Goal: Information Seeking & Learning: Learn about a topic

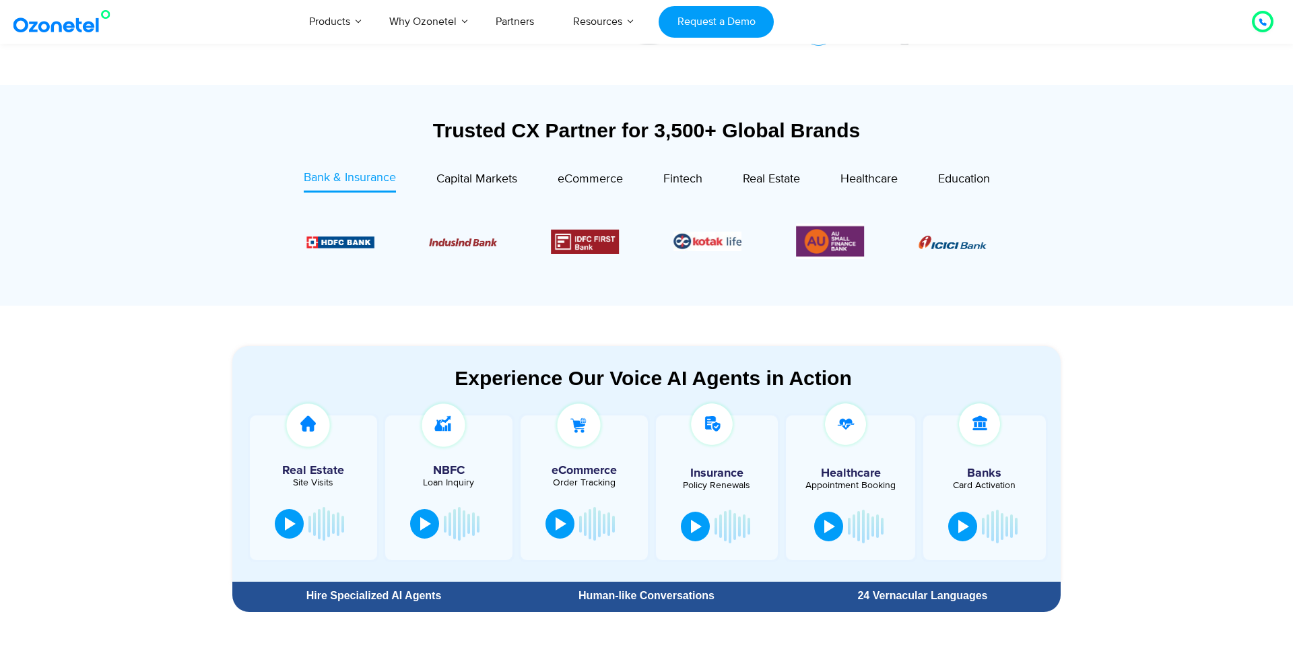
scroll to position [458, 0]
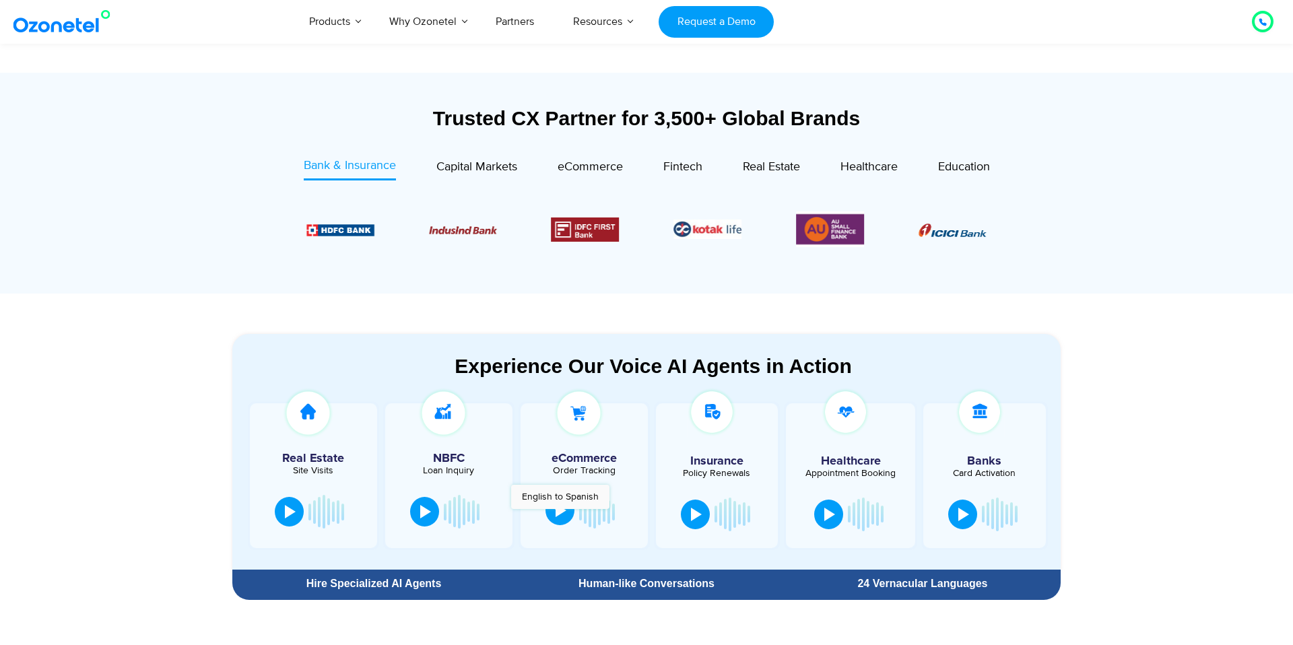
click at [560, 516] on div at bounding box center [560, 510] width 11 height 13
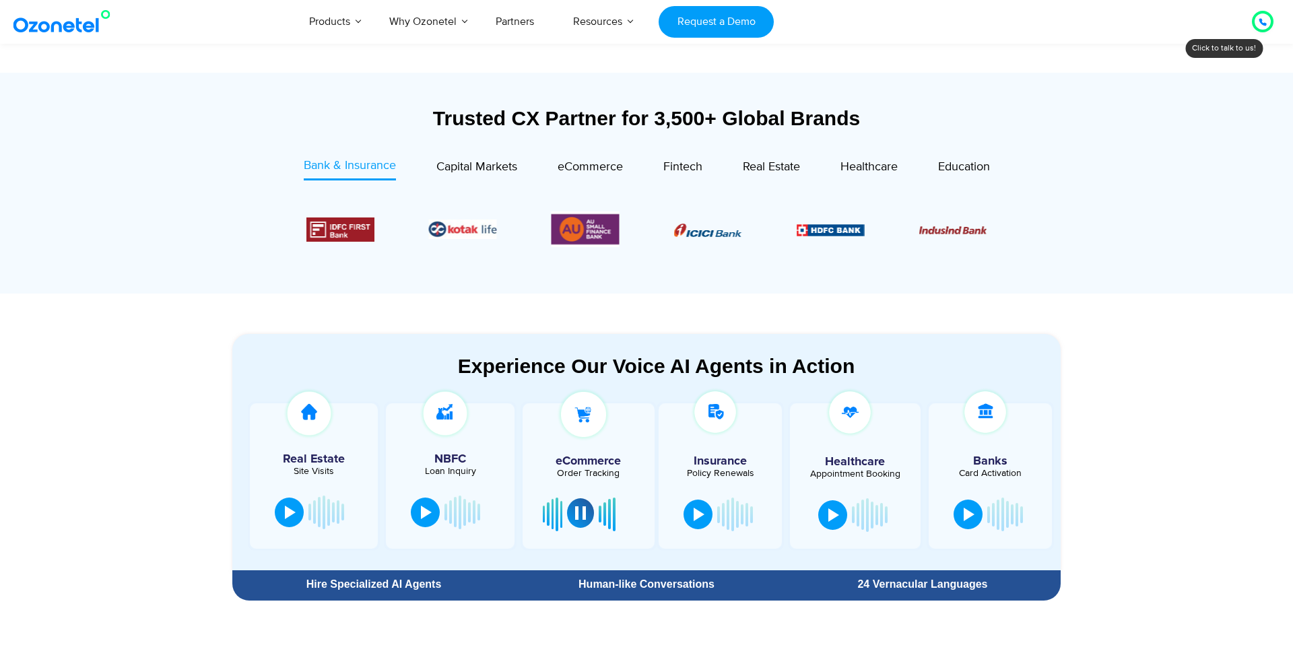
click at [584, 520] on button at bounding box center [580, 513] width 27 height 30
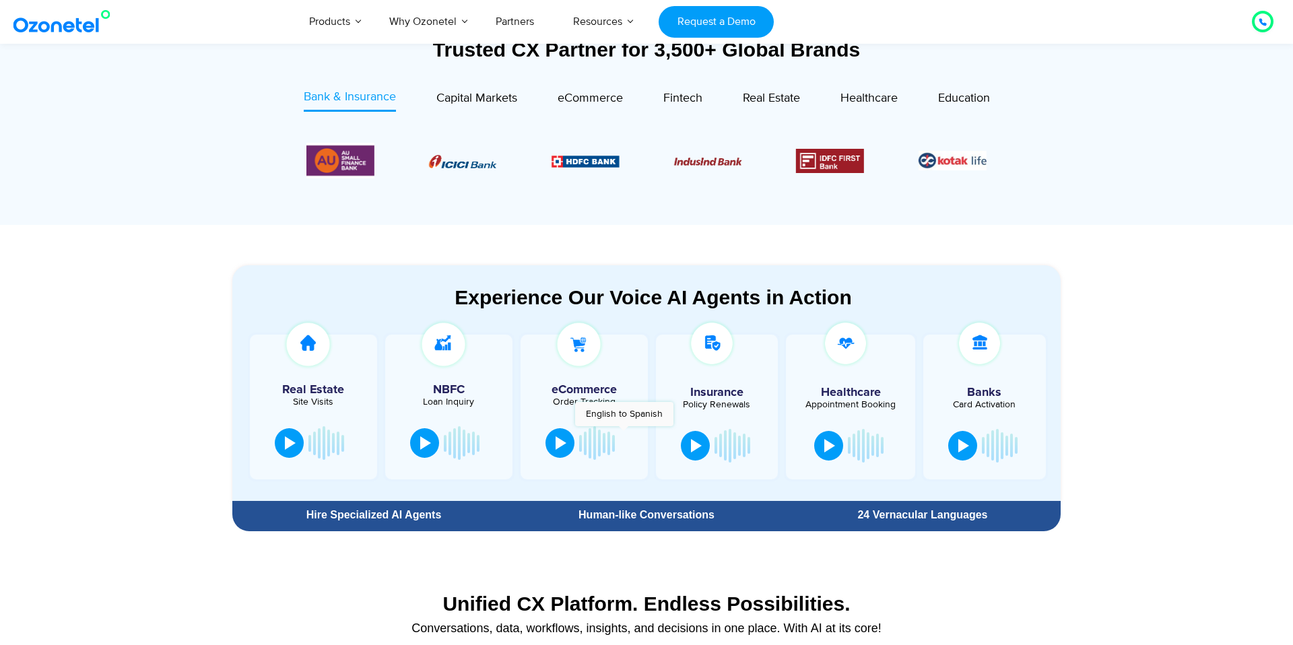
scroll to position [538, 0]
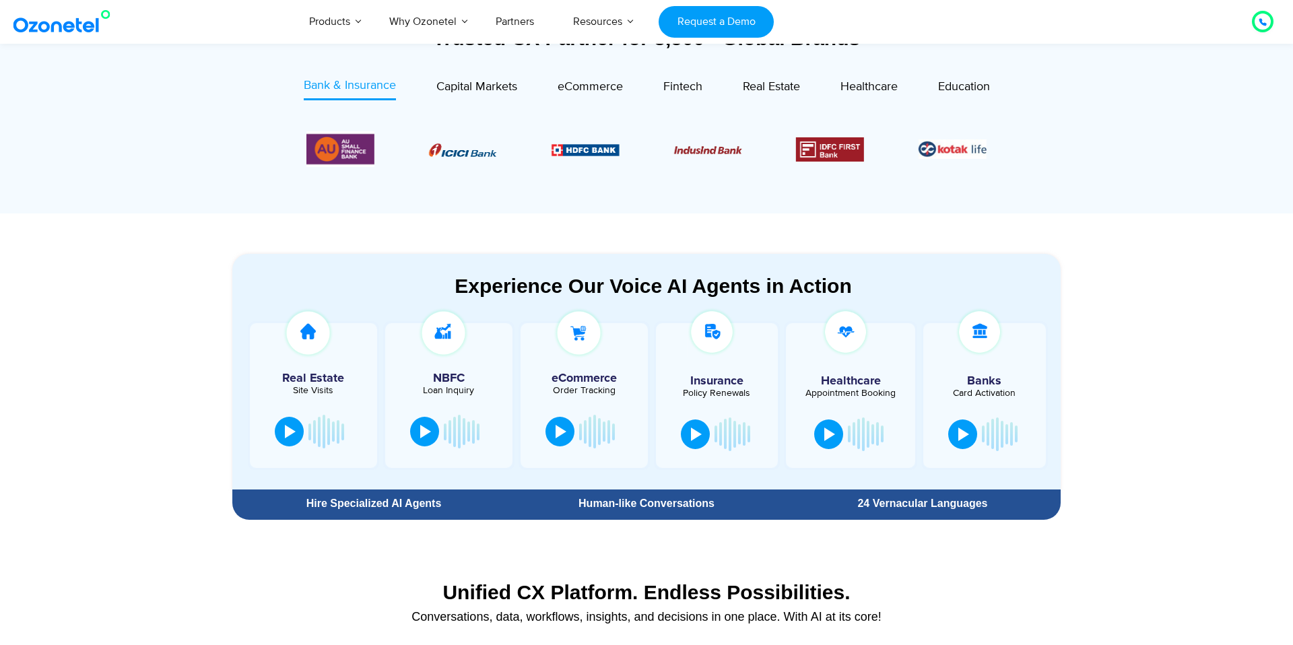
click at [613, 506] on div "Human-like Conversations" at bounding box center [646, 503] width 263 height 11
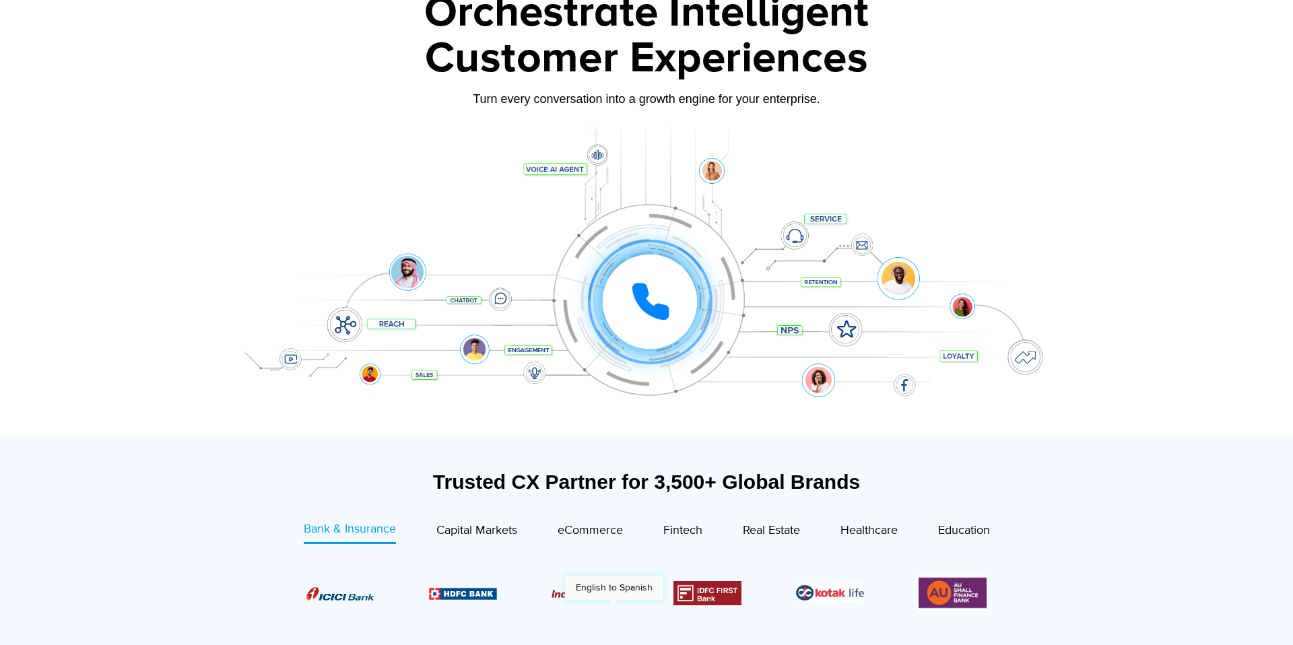
scroll to position [0, 0]
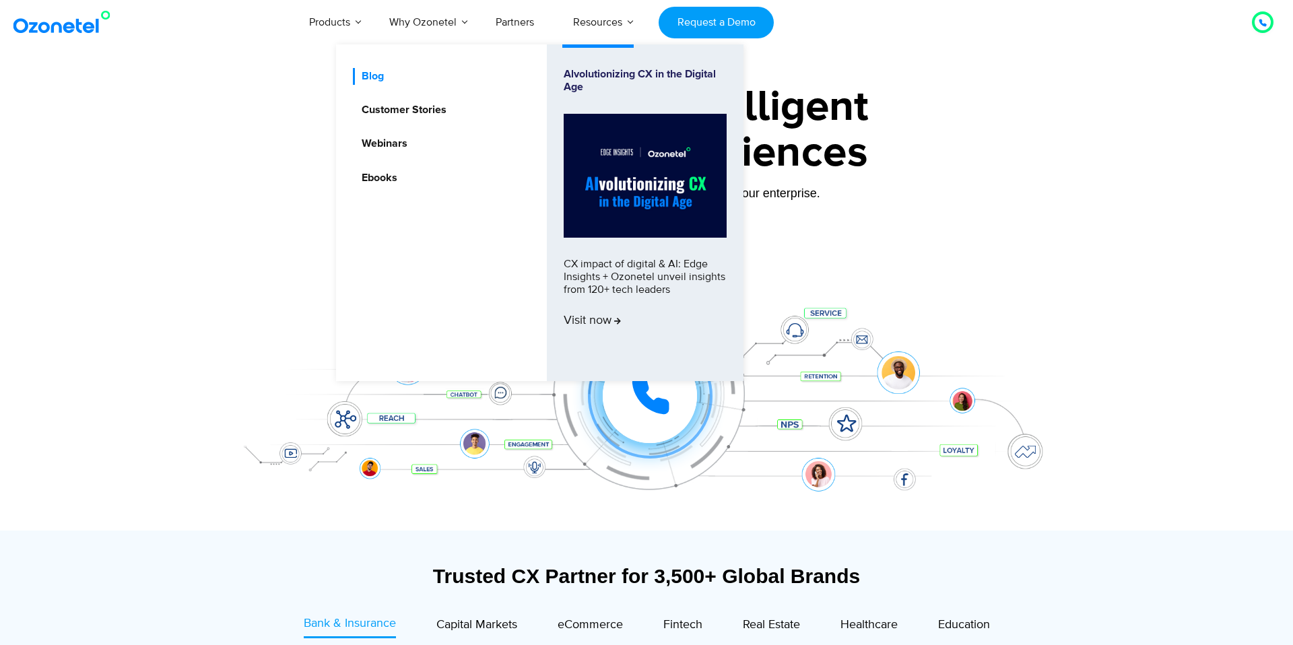
click at [384, 77] on link "Blog" at bounding box center [369, 76] width 33 height 17
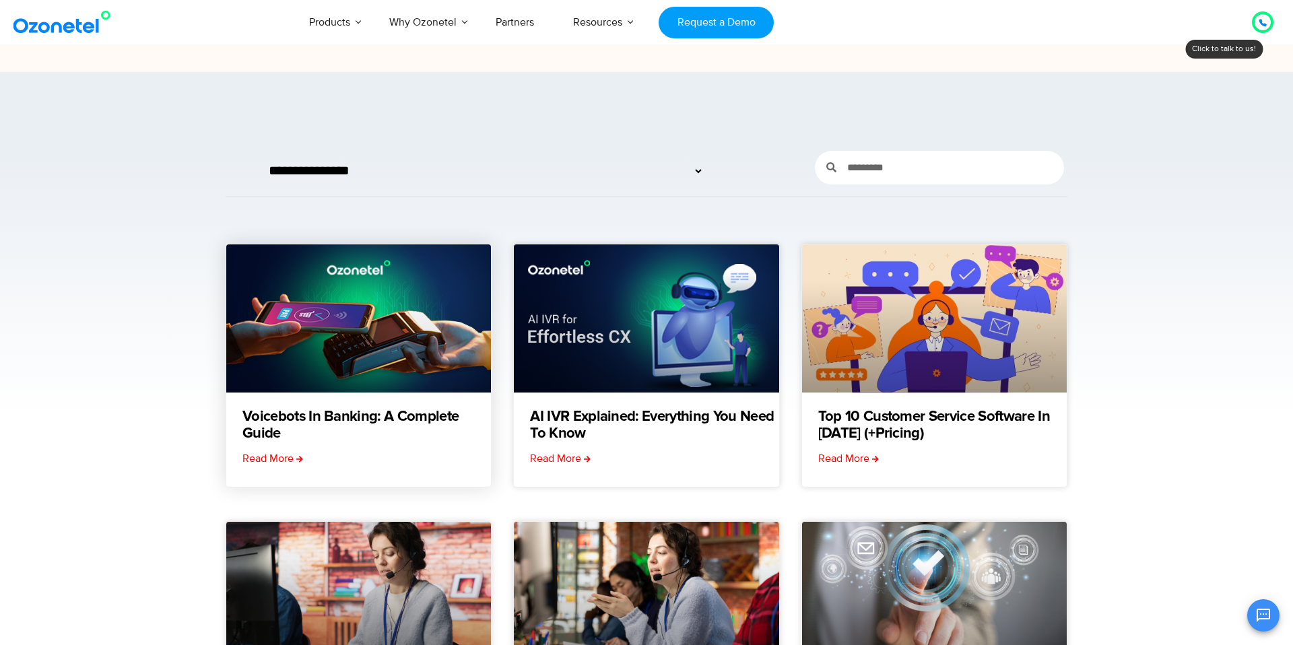
click at [363, 306] on link at bounding box center [358, 318] width 265 height 148
click at [358, 166] on select "**********" at bounding box center [481, 172] width 444 height 36
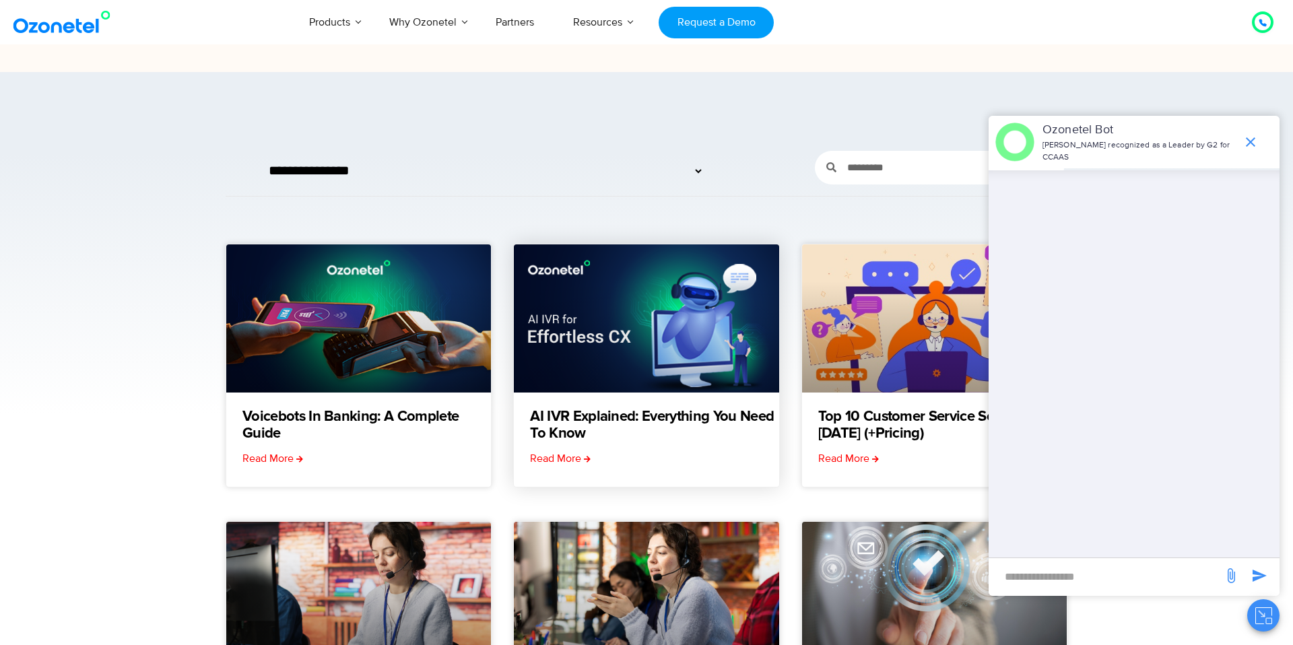
click at [593, 310] on link at bounding box center [646, 318] width 265 height 148
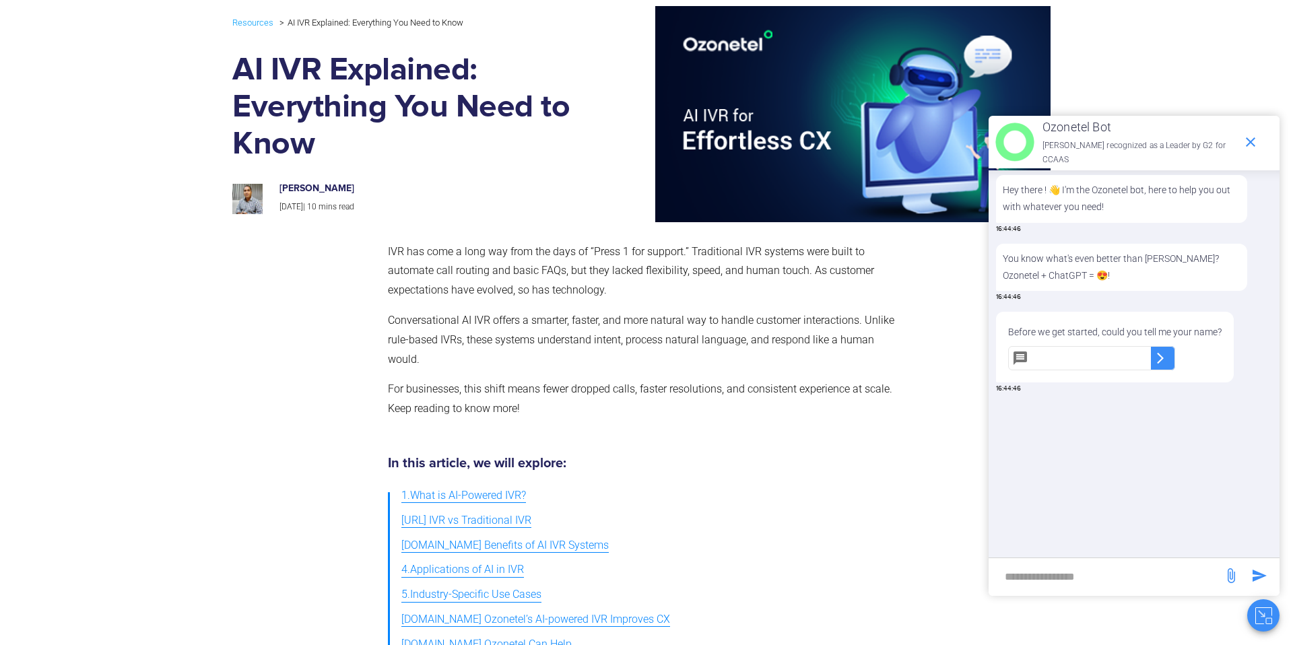
scroll to position [135, 0]
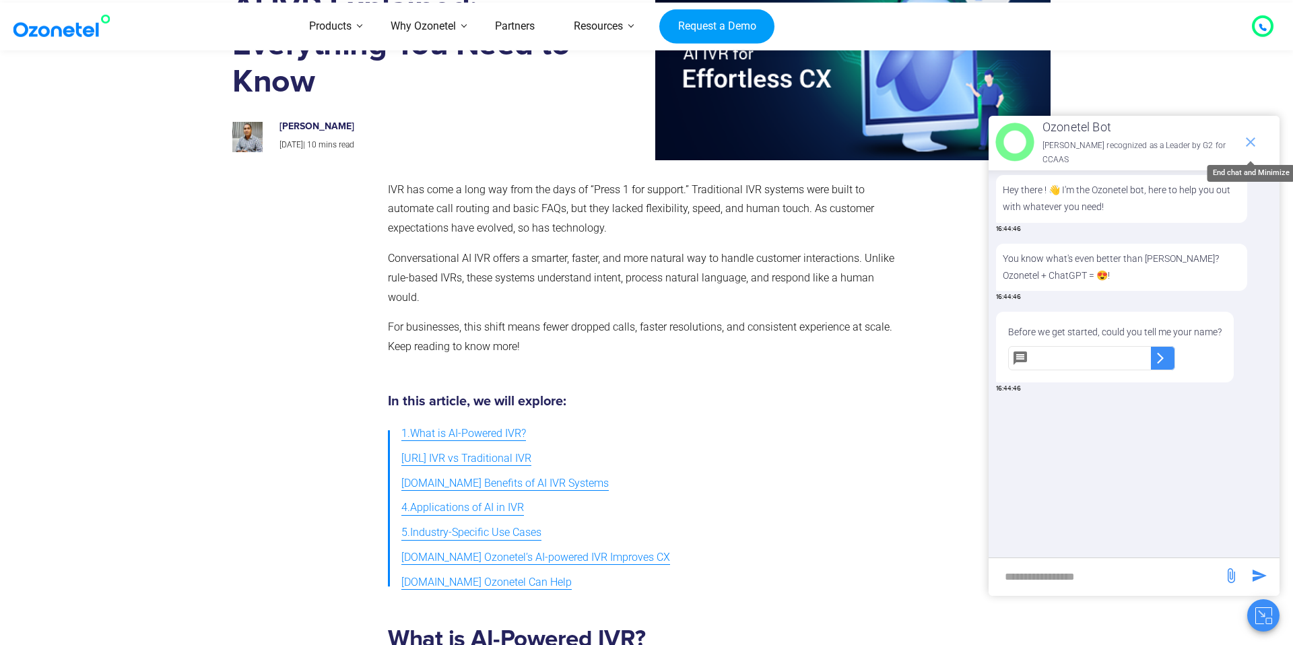
click at [1251, 147] on icon "end chat or minimize" at bounding box center [1250, 142] width 16 height 16
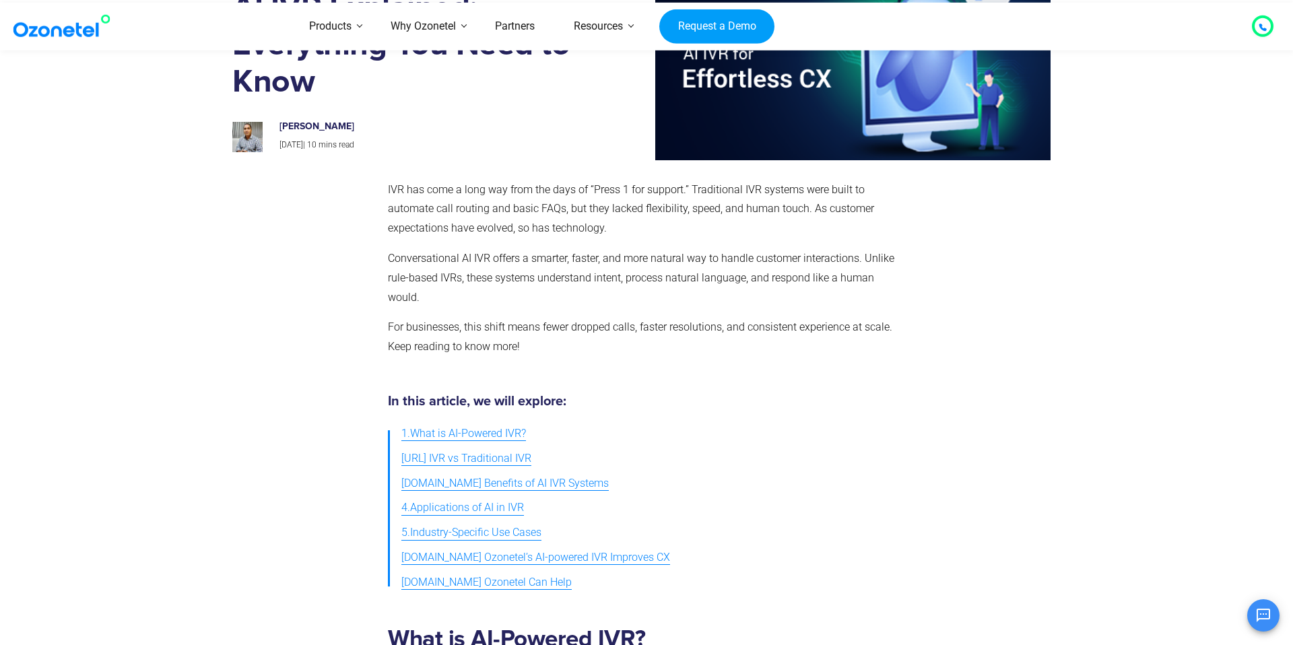
scroll to position [0, 0]
click at [445, 182] on p "IVR has come a long way from the days of “Press 1 for support.” Traditional IVR…" at bounding box center [643, 209] width 511 height 58
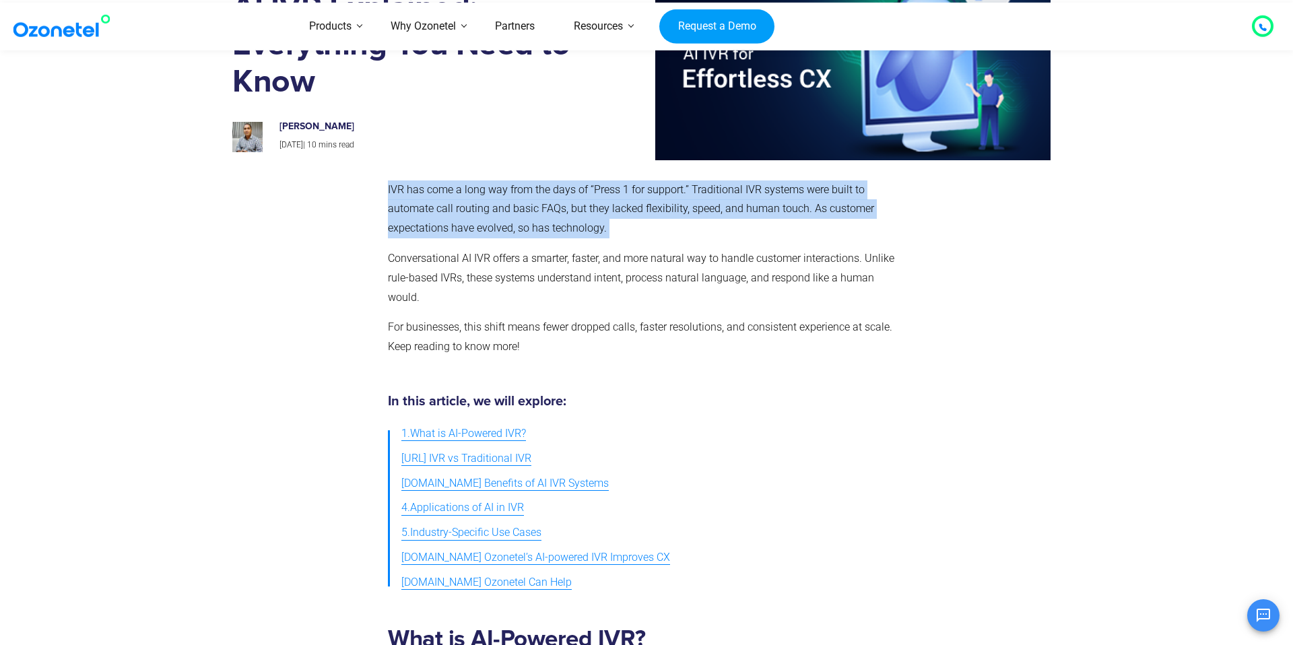
click at [445, 182] on p "IVR has come a long way from the days of “Press 1 for support.” Traditional IVR…" at bounding box center [643, 209] width 511 height 58
click at [479, 199] on p "IVR has come a long way from the days of “Press 1 for support.” Traditional IVR…" at bounding box center [643, 209] width 511 height 58
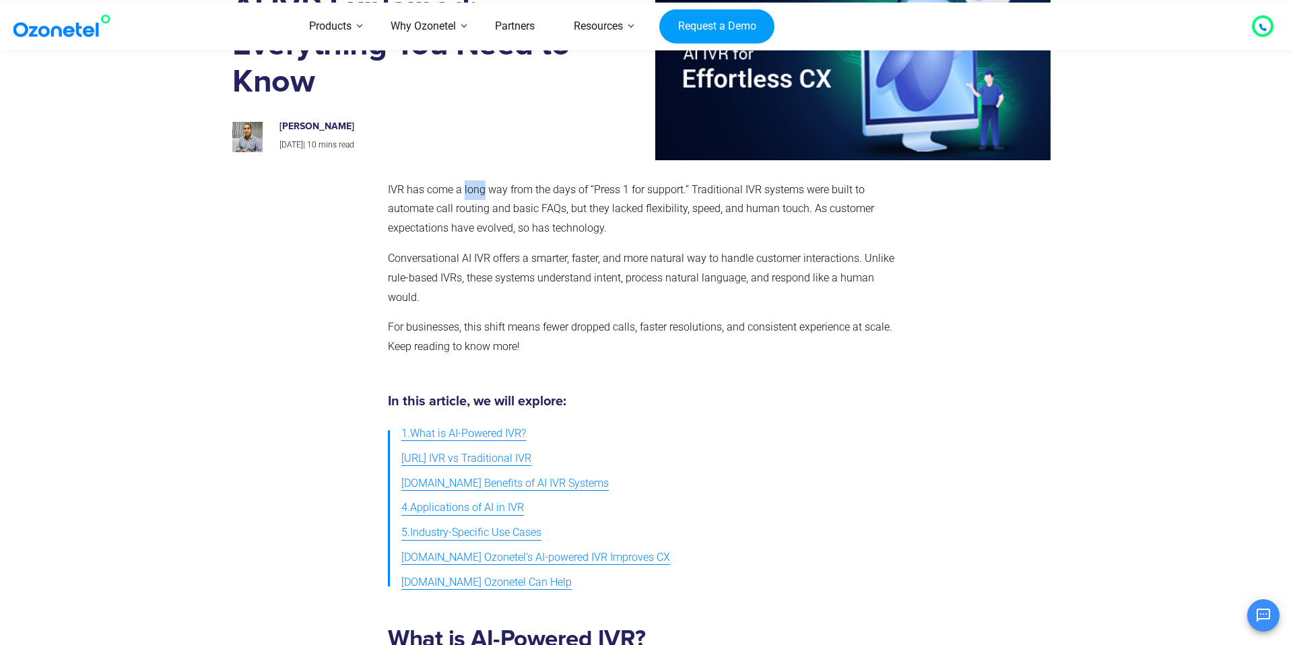
click at [479, 199] on p "IVR has come a long way from the days of “Press 1 for support.” Traditional IVR…" at bounding box center [643, 209] width 511 height 58
click at [607, 195] on p "IVR has come a long way from the days of “Press 1 for support.” Traditional IVR…" at bounding box center [643, 209] width 511 height 58
click at [647, 195] on p "IVR has come a long way from the days of “Press 1 for support.” Traditional IVR…" at bounding box center [643, 209] width 511 height 58
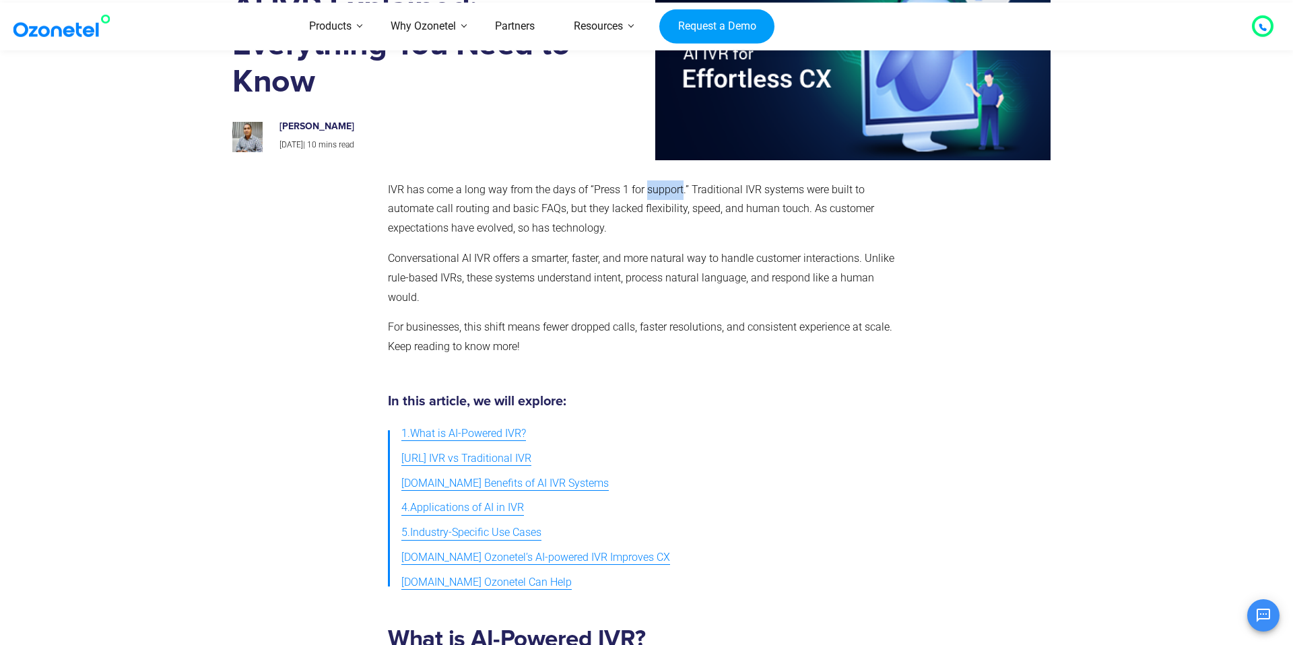
click at [647, 195] on p "IVR has come a long way from the days of “Press 1 for support.” Traditional IVR…" at bounding box center [643, 209] width 511 height 58
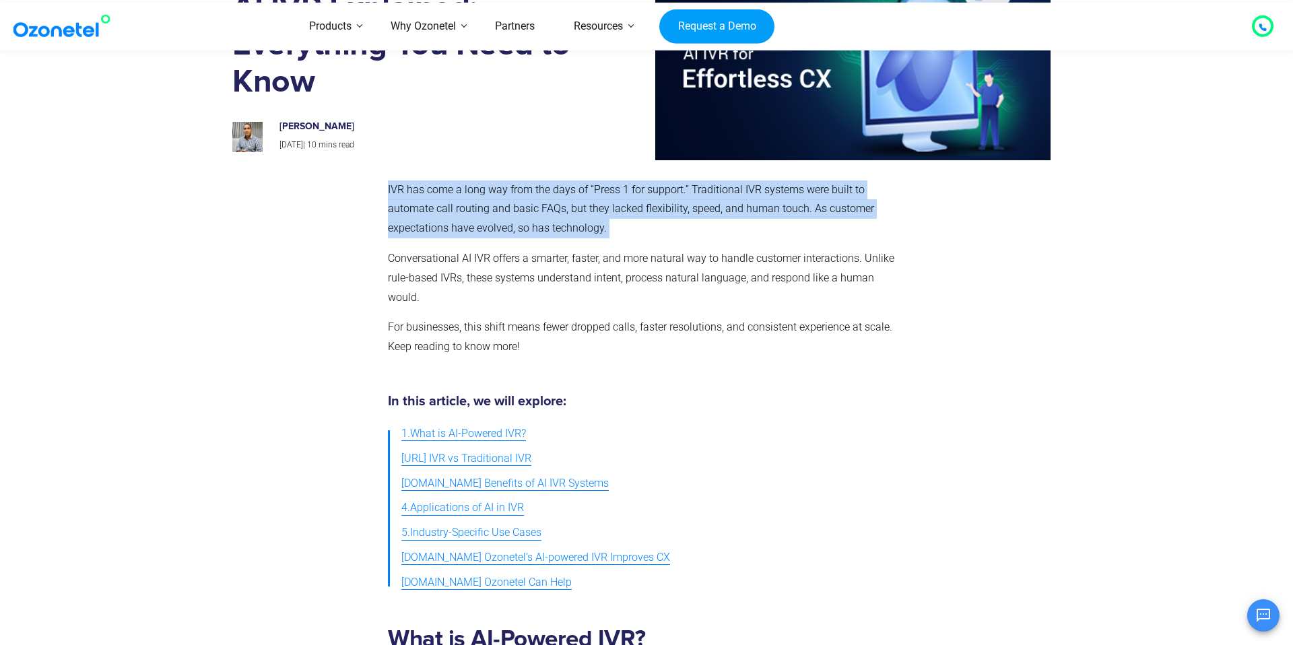
click at [647, 195] on p "IVR has come a long way from the days of “Press 1 for support.” Traditional IVR…" at bounding box center [643, 209] width 511 height 58
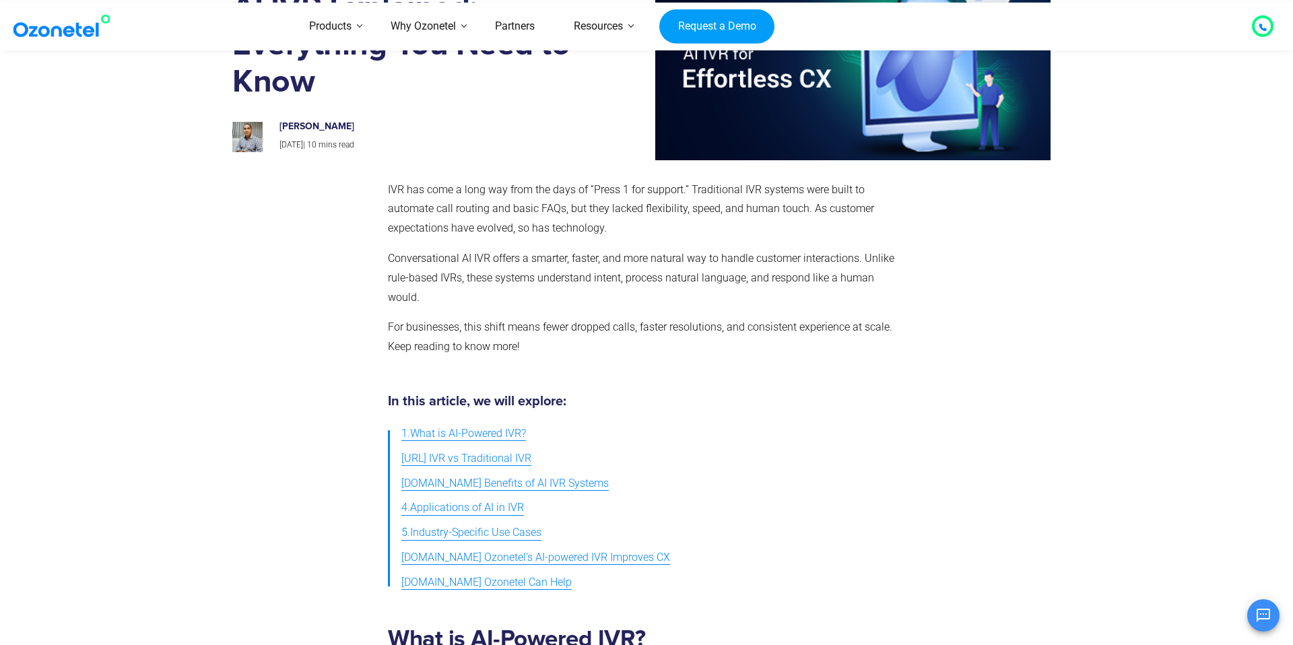
click at [647, 195] on p "IVR has come a long way from the days of “Press 1 for support.” Traditional IVR…" at bounding box center [643, 209] width 511 height 58
click at [586, 192] on p "IVR has come a long way from the days of “Press 1 for support.” Traditional IVR…" at bounding box center [643, 209] width 511 height 58
click at [716, 203] on p "IVR has come a long way from the days of “Press 1 for support.” Traditional IVR…" at bounding box center [643, 209] width 511 height 58
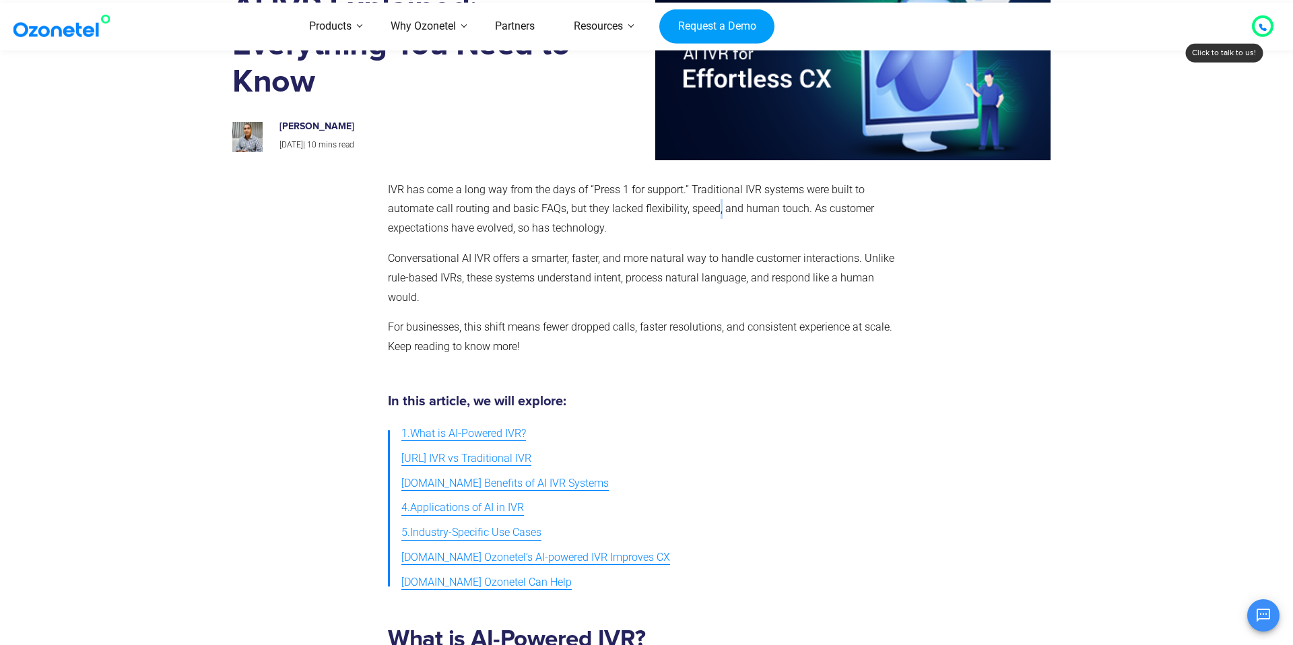
click at [716, 203] on p "IVR has come a long way from the days of “Press 1 for support.” Traditional IVR…" at bounding box center [643, 209] width 511 height 58
click at [527, 210] on p "IVR has come a long way from the days of “Press 1 for support.” Traditional IVR…" at bounding box center [643, 209] width 511 height 58
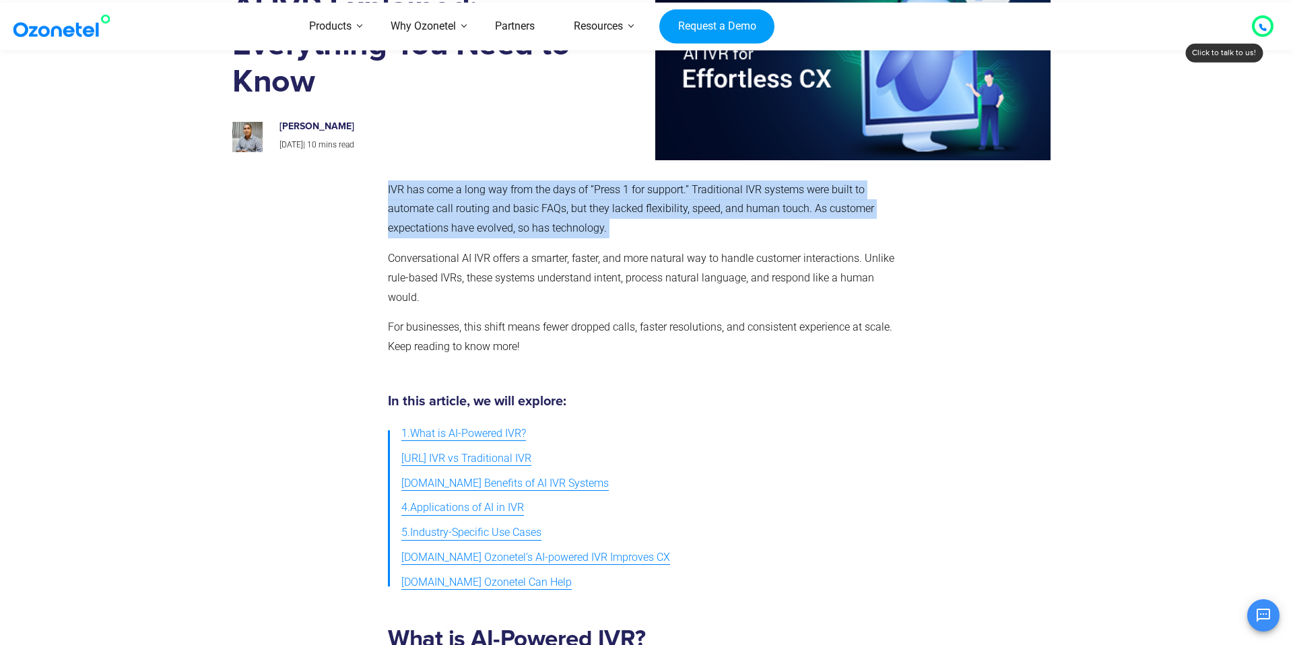
click at [582, 215] on p "IVR has come a long way from the days of “Press 1 for support.” Traditional IVR…" at bounding box center [643, 209] width 511 height 58
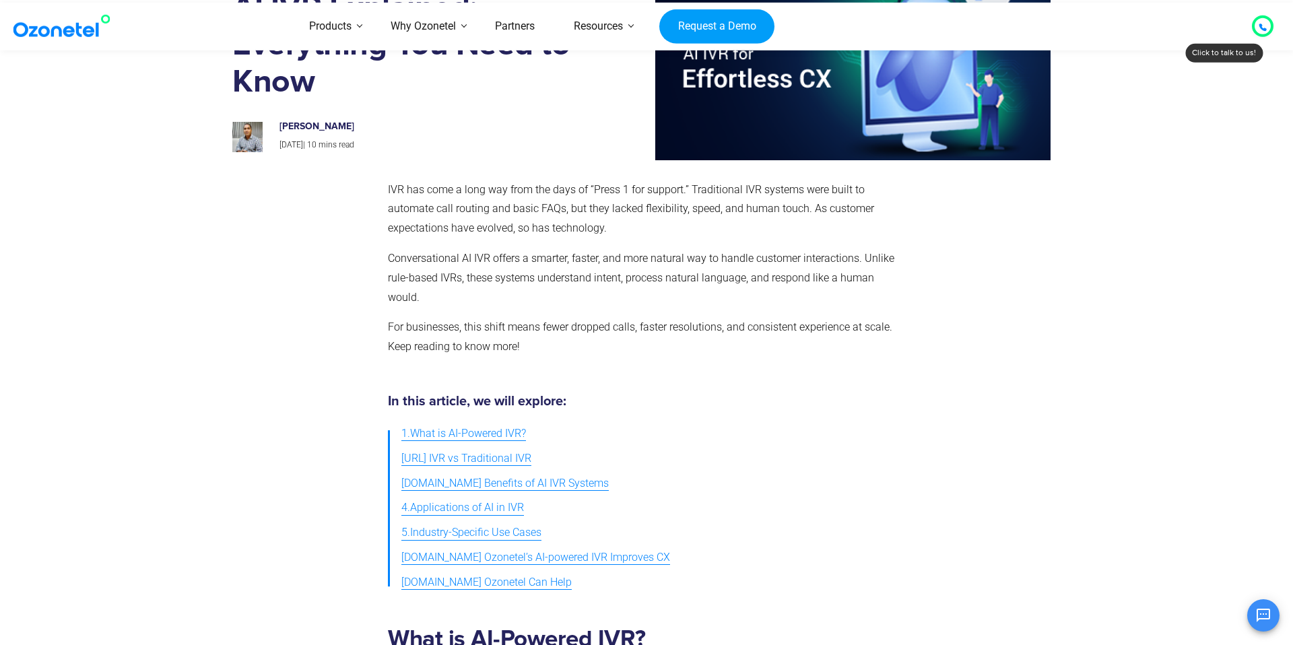
click at [582, 215] on p "IVR has come a long way from the days of “Press 1 for support.” Traditional IVR…" at bounding box center [643, 209] width 511 height 58
click at [687, 215] on p "IVR has come a long way from the days of “Press 1 for support.” Traditional IVR…" at bounding box center [643, 209] width 511 height 58
click at [514, 259] on p "Conversational AI IVR offers a smarter, faster, and more natural way to handle …" at bounding box center [643, 278] width 511 height 58
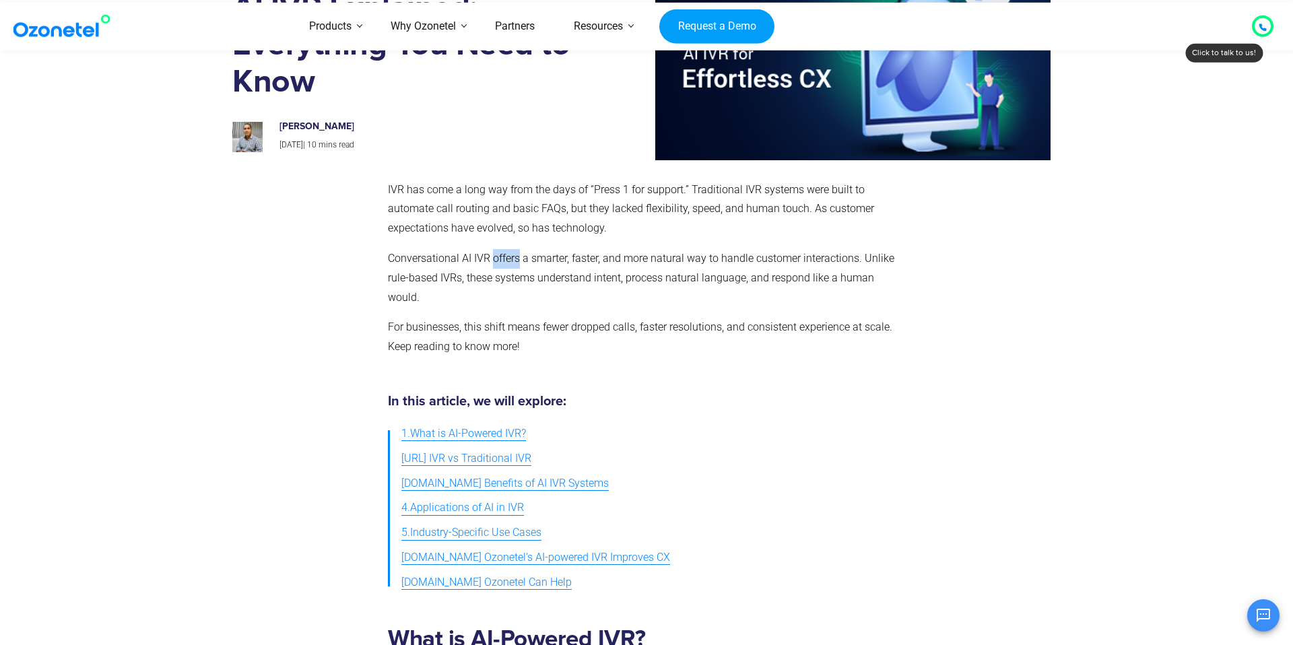
click at [547, 268] on p "Conversational AI IVR offers a smarter, faster, and more natural way to handle …" at bounding box center [643, 278] width 511 height 58
click at [647, 271] on p "Conversational AI IVR offers a smarter, faster, and more natural way to handle …" at bounding box center [643, 278] width 511 height 58
click at [526, 289] on p "Conversational AI IVR offers a smarter, faster, and more natural way to handle …" at bounding box center [643, 278] width 511 height 58
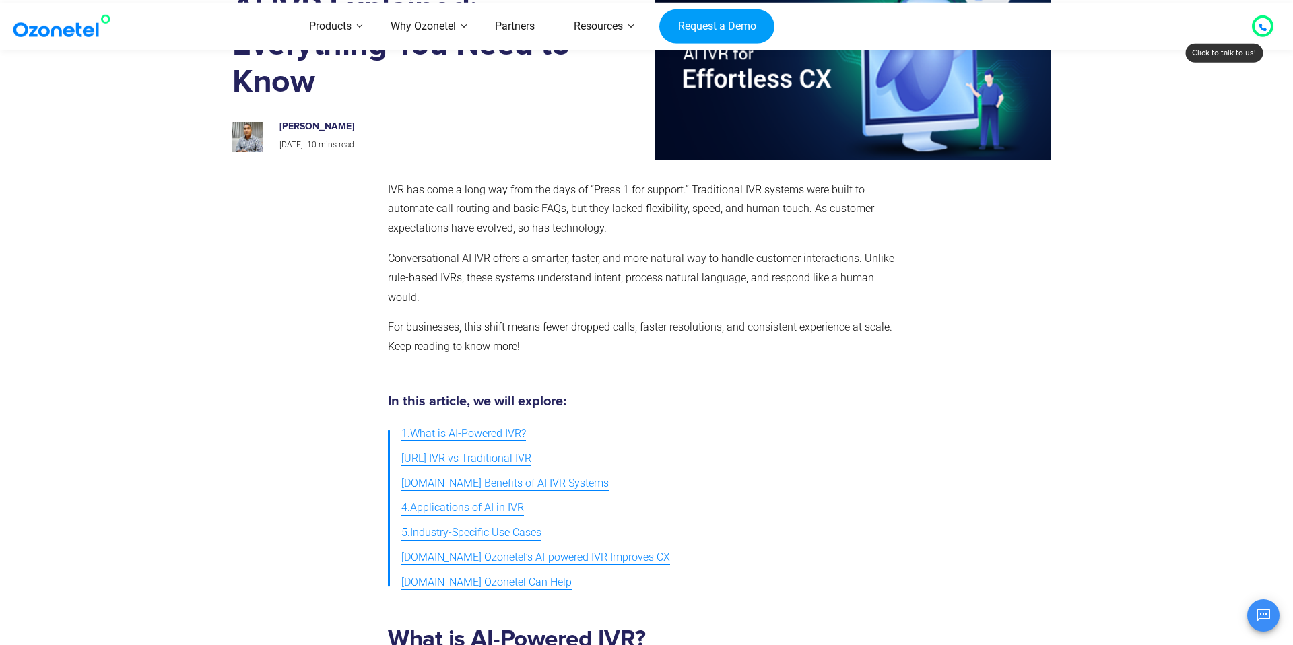
click at [526, 289] on p "Conversational AI IVR offers a smarter, faster, and more natural way to handle …" at bounding box center [643, 278] width 511 height 58
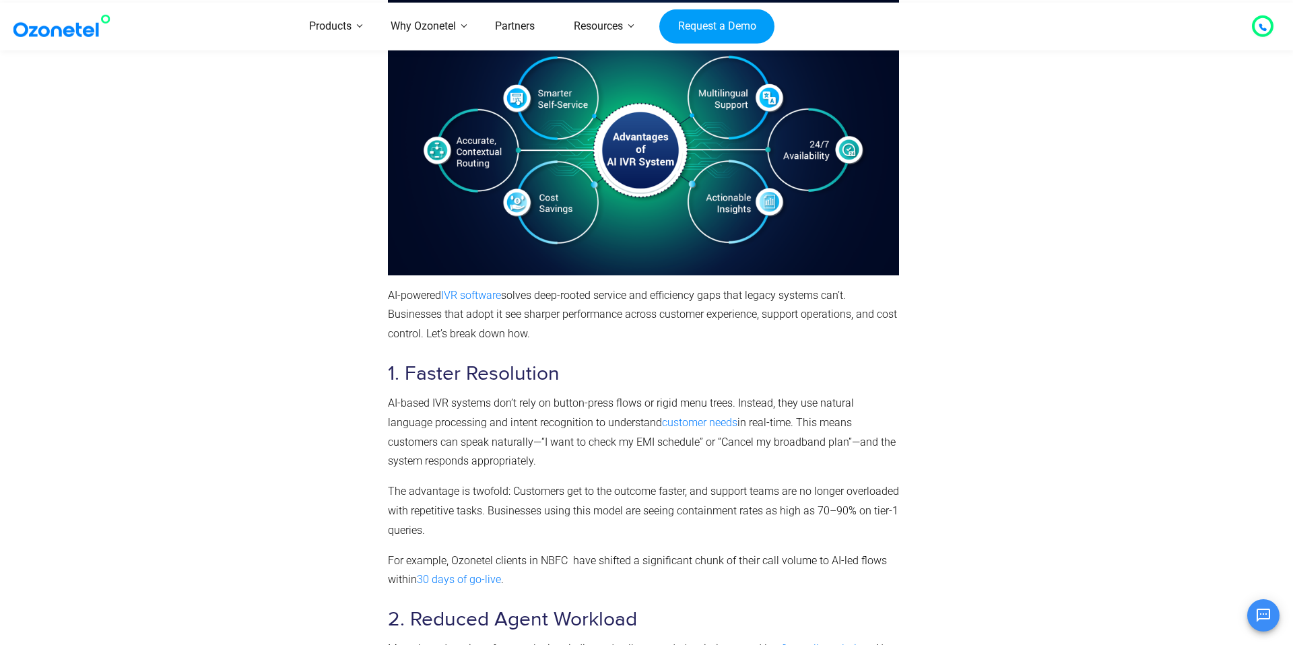
scroll to position [1950, 0]
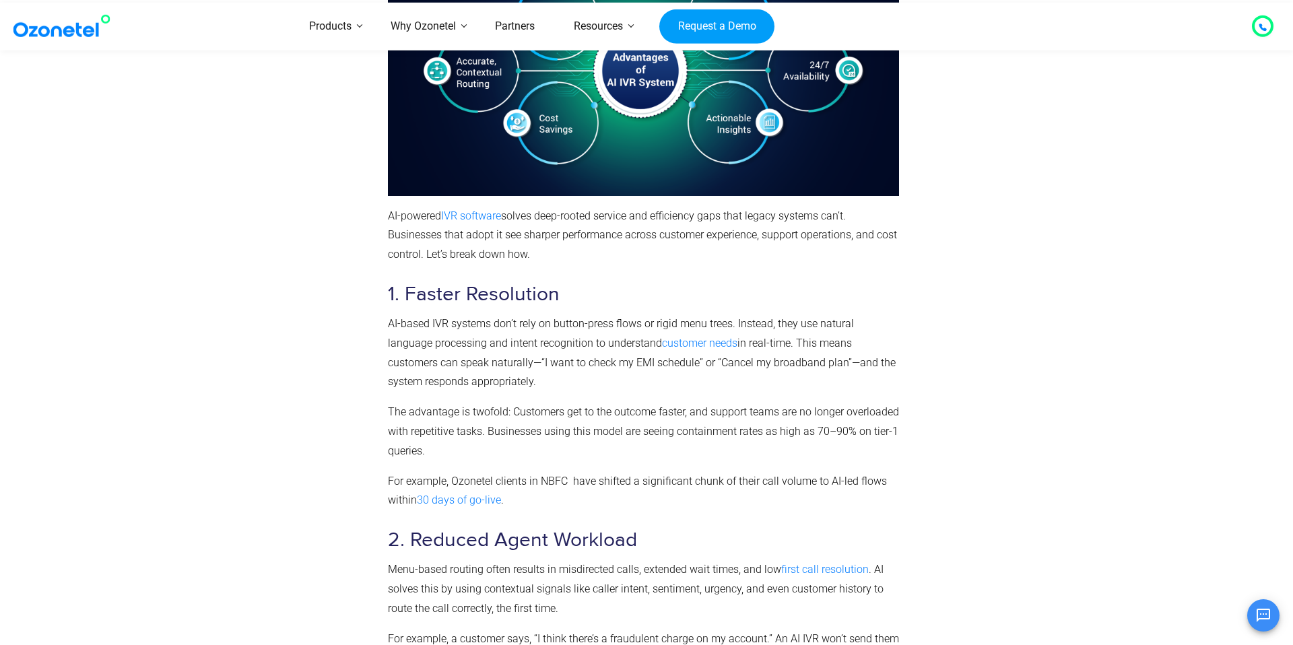
click at [591, 472] on p "For example, Ozonetel clients in NBFC have shifted a significant chunk of their…" at bounding box center [643, 491] width 511 height 39
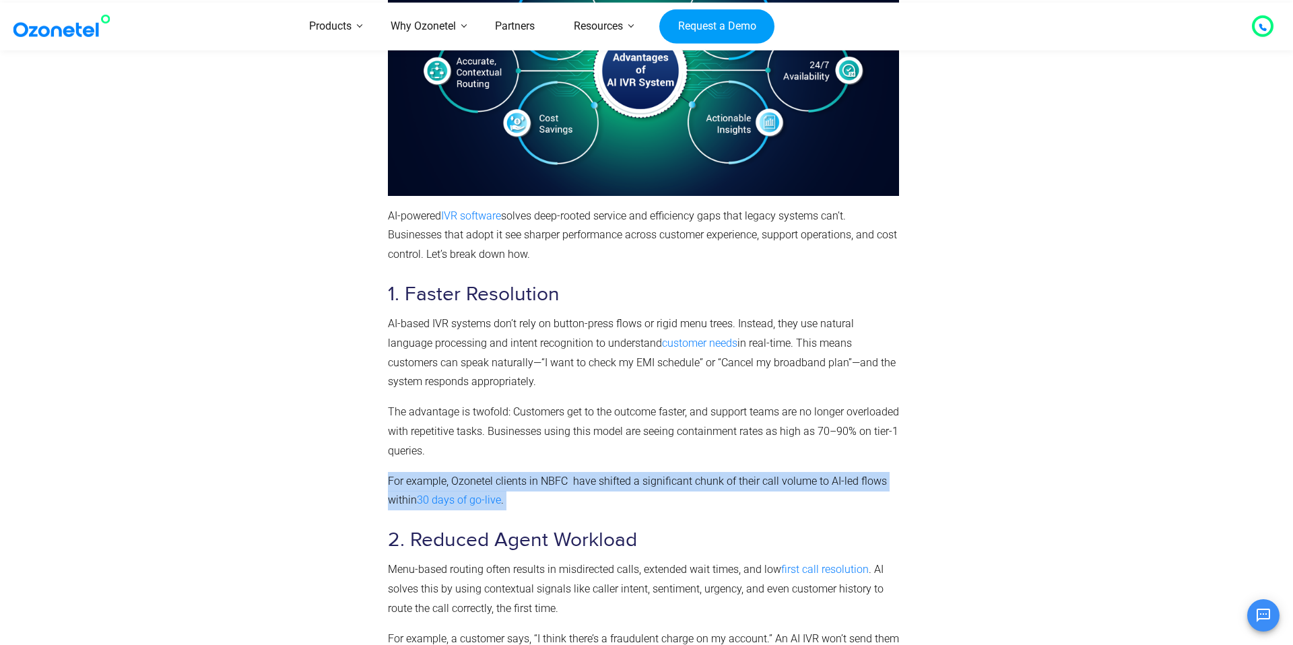
click at [591, 472] on p "For example, Ozonetel clients in NBFC have shifted a significant chunk of their…" at bounding box center [643, 491] width 511 height 39
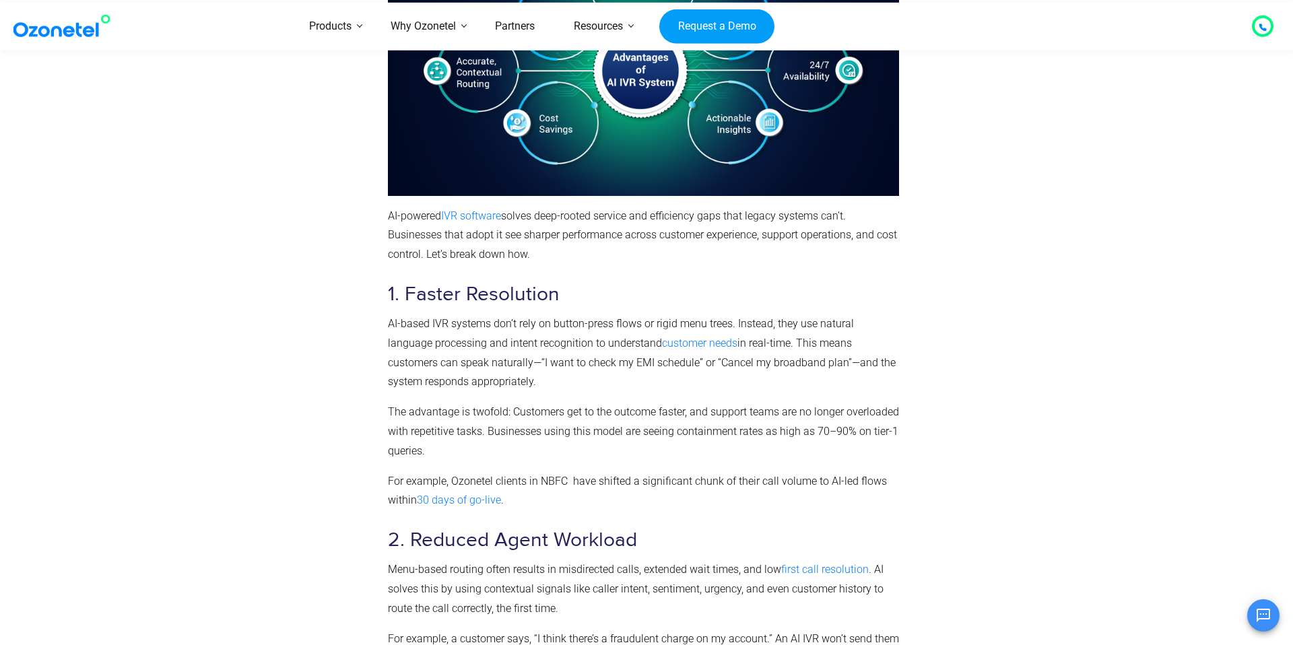
click at [591, 472] on p "For example, Ozonetel clients in NBFC have shifted a significant chunk of their…" at bounding box center [643, 491] width 511 height 39
click at [560, 472] on p "For example, Ozonetel clients in NBFC have shifted a significant chunk of their…" at bounding box center [643, 491] width 511 height 39
click at [618, 472] on p "For example, Ozonetel clients in NBFC have shifted a significant chunk of their…" at bounding box center [643, 491] width 511 height 39
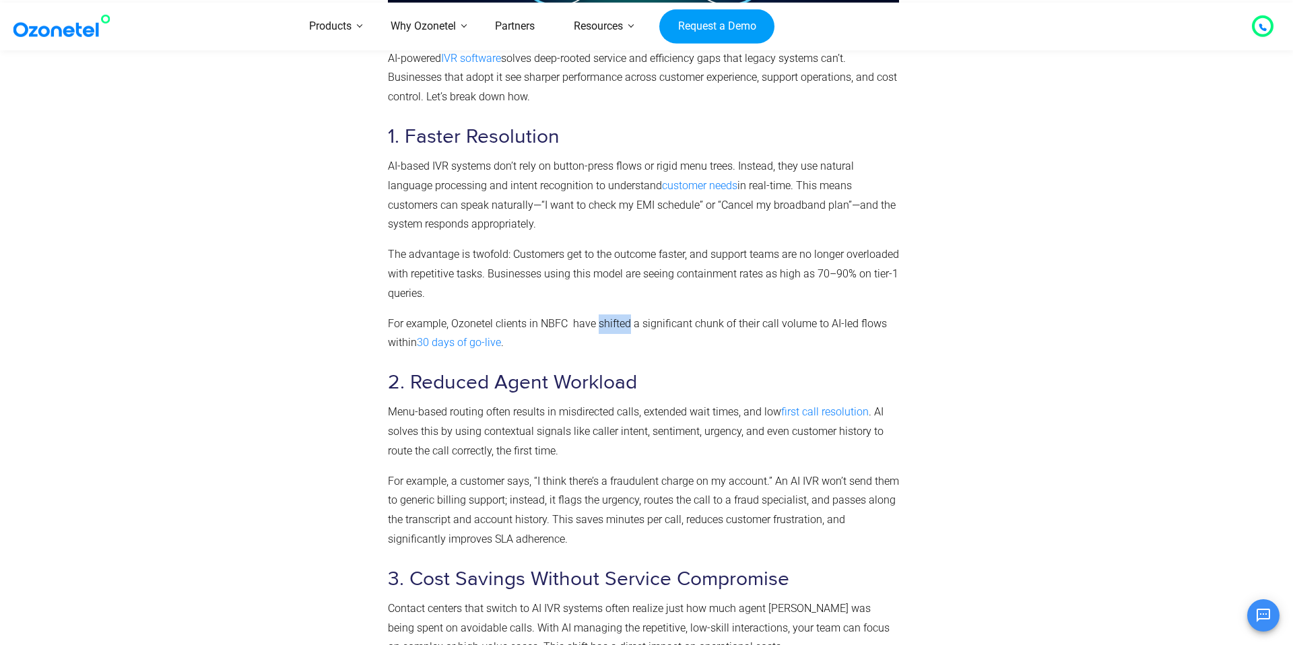
scroll to position [2110, 0]
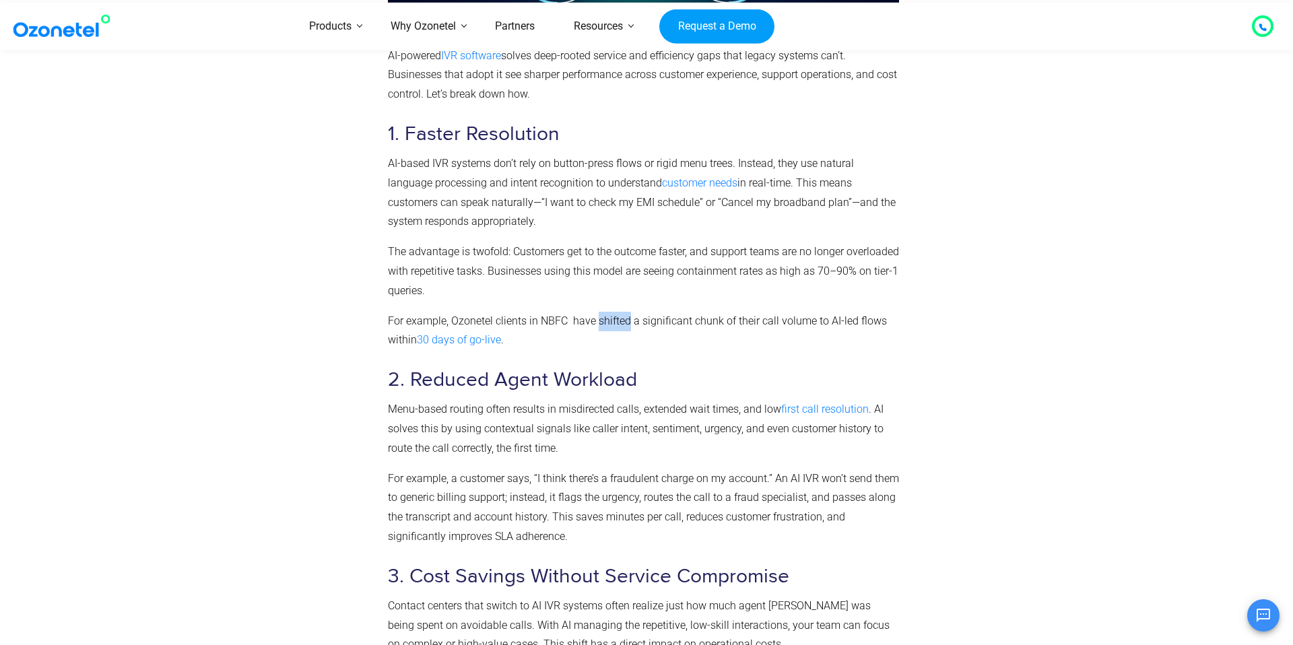
click at [525, 400] on p "Menu-based routing often results in misdirected calls, extended wait times, and…" at bounding box center [643, 429] width 511 height 58
click at [639, 400] on p "Menu-based routing often results in misdirected calls, extended wait times, and…" at bounding box center [643, 429] width 511 height 58
click at [728, 400] on p "Menu-based routing often results in misdirected calls, extended wait times, and…" at bounding box center [643, 429] width 511 height 58
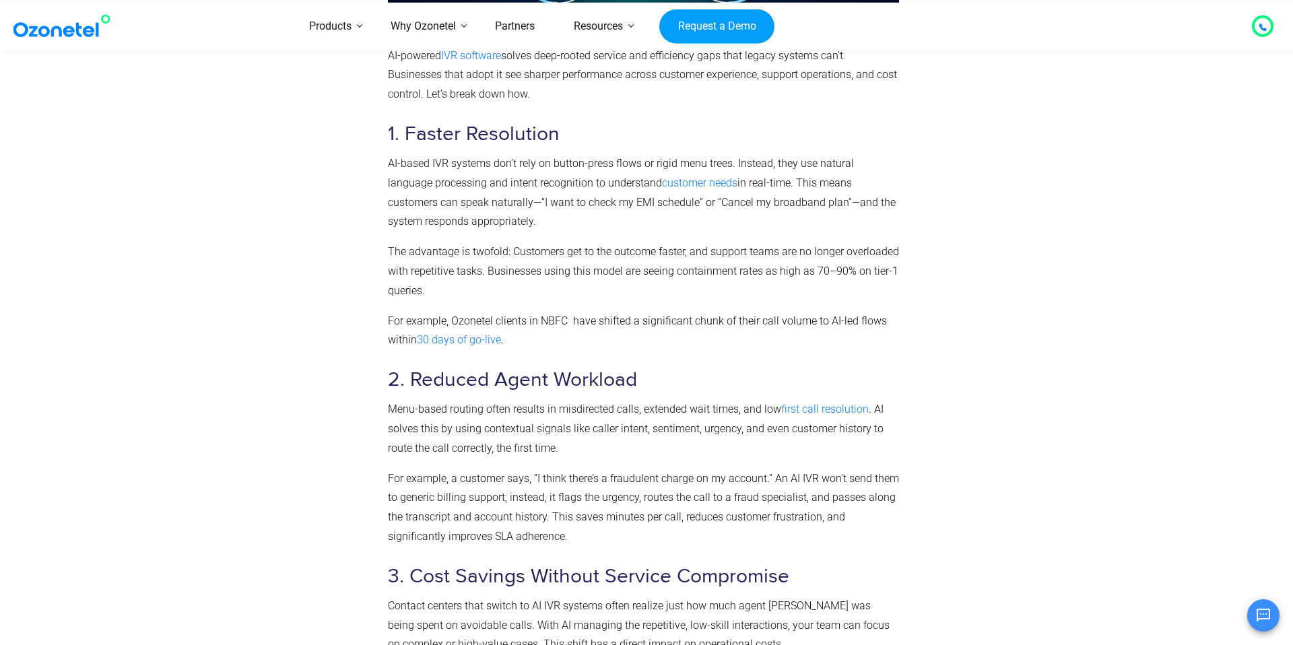
click at [728, 400] on p "Menu-based routing often results in misdirected calls, extended wait times, and…" at bounding box center [643, 429] width 511 height 58
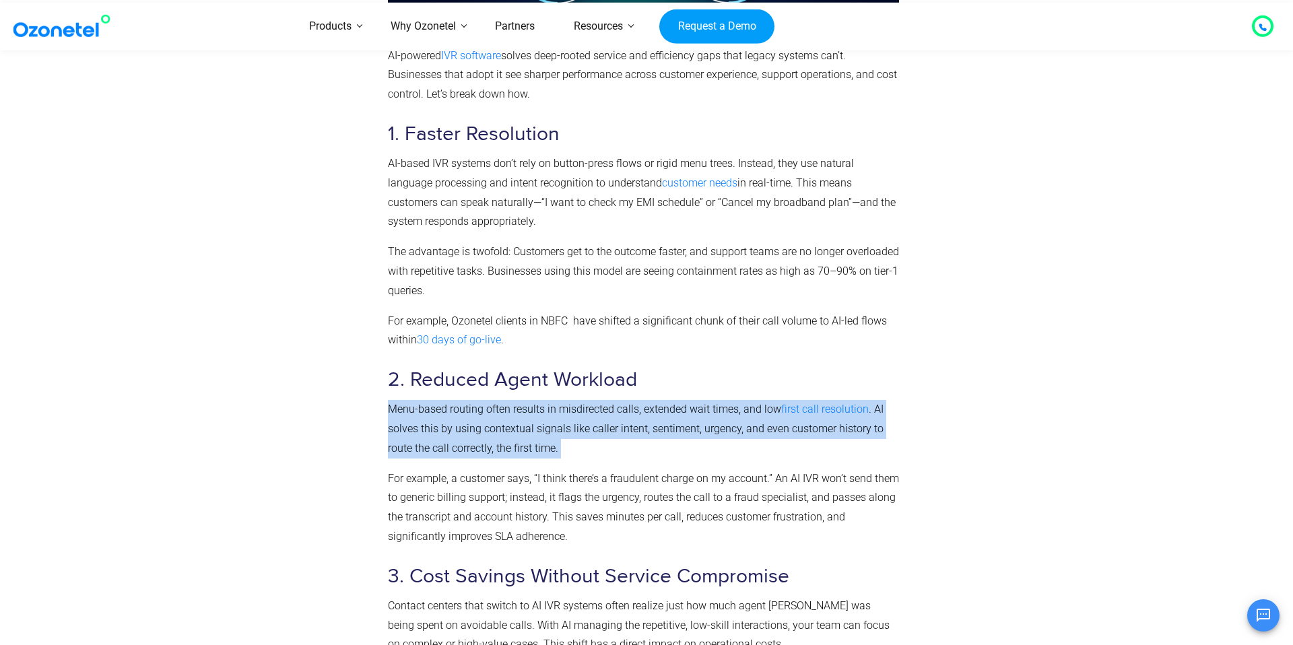
click at [575, 400] on p "Menu-based routing often results in misdirected calls, extended wait times, and…" at bounding box center [643, 429] width 511 height 58
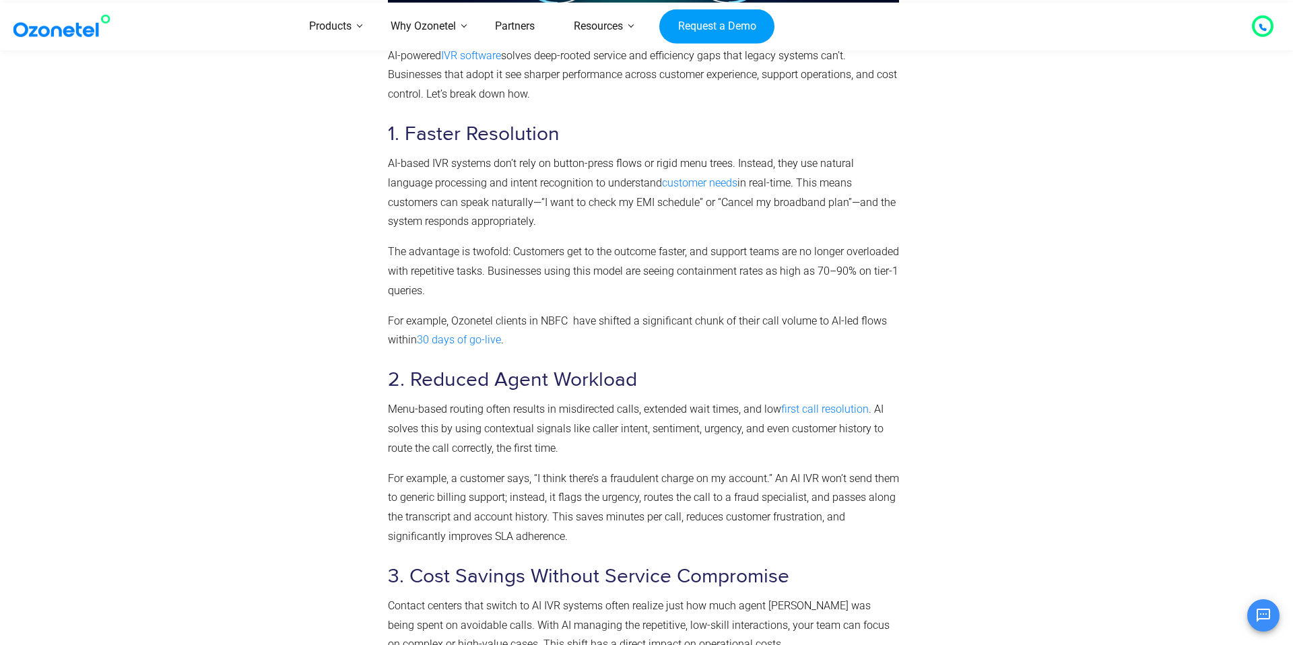
click at [437, 409] on p "Menu-based routing often results in misdirected calls, extended wait times, and…" at bounding box center [643, 429] width 511 height 58
click at [506, 414] on p "Menu-based routing often results in misdirected calls, extended wait times, and…" at bounding box center [643, 429] width 511 height 58
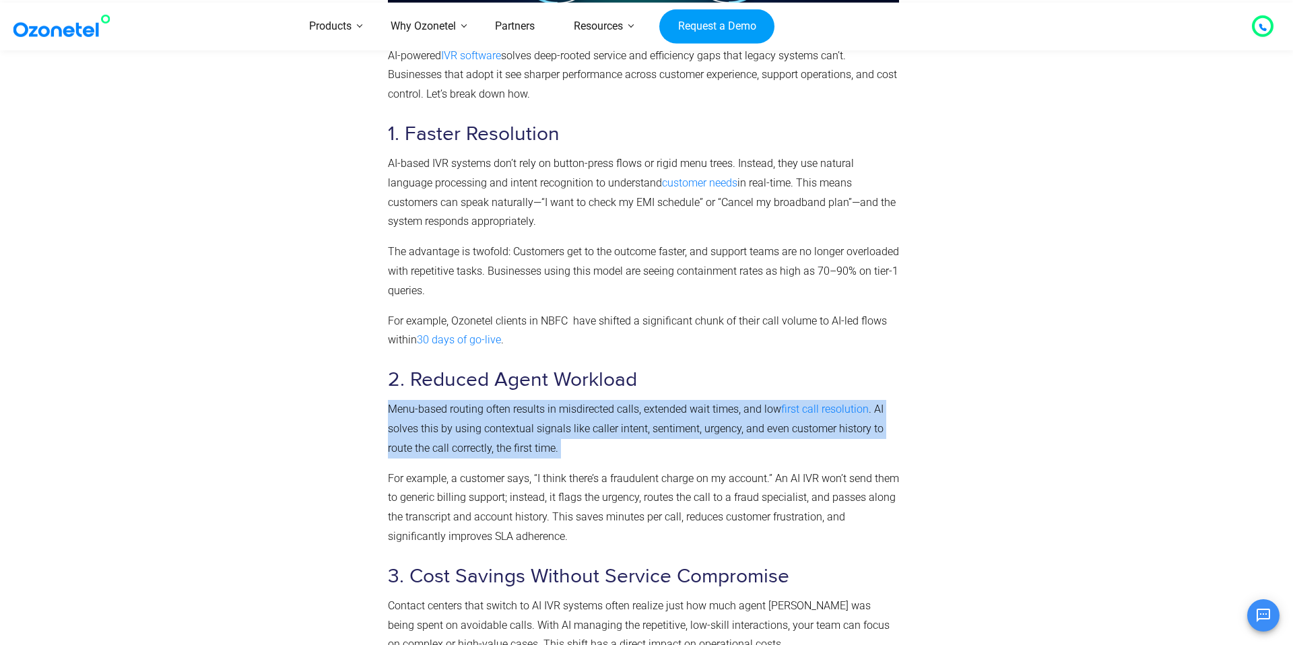
click at [506, 414] on p "Menu-based routing often results in misdirected calls, extended wait times, and…" at bounding box center [643, 429] width 511 height 58
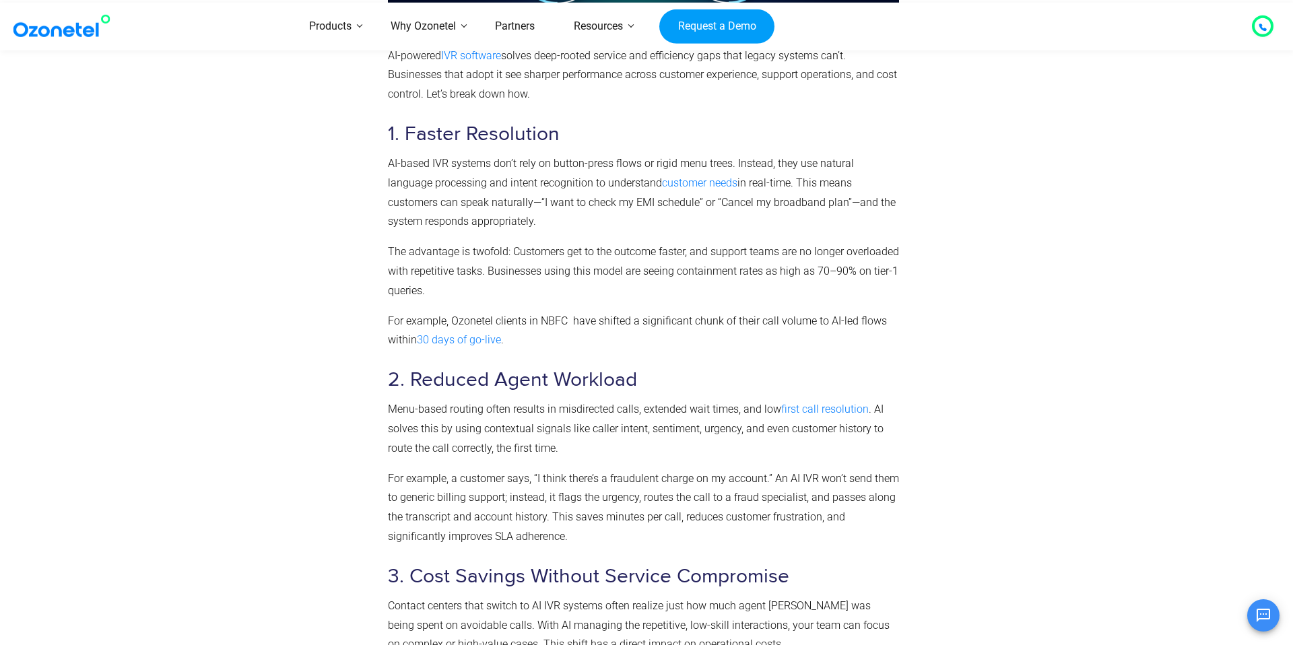
click at [450, 419] on p "Menu-based routing often results in misdirected calls, extended wait times, and…" at bounding box center [643, 429] width 511 height 58
click at [655, 469] on p "For example, a customer says, “I think there’s a fraudulent charge on my accoun…" at bounding box center [643, 507] width 511 height 77
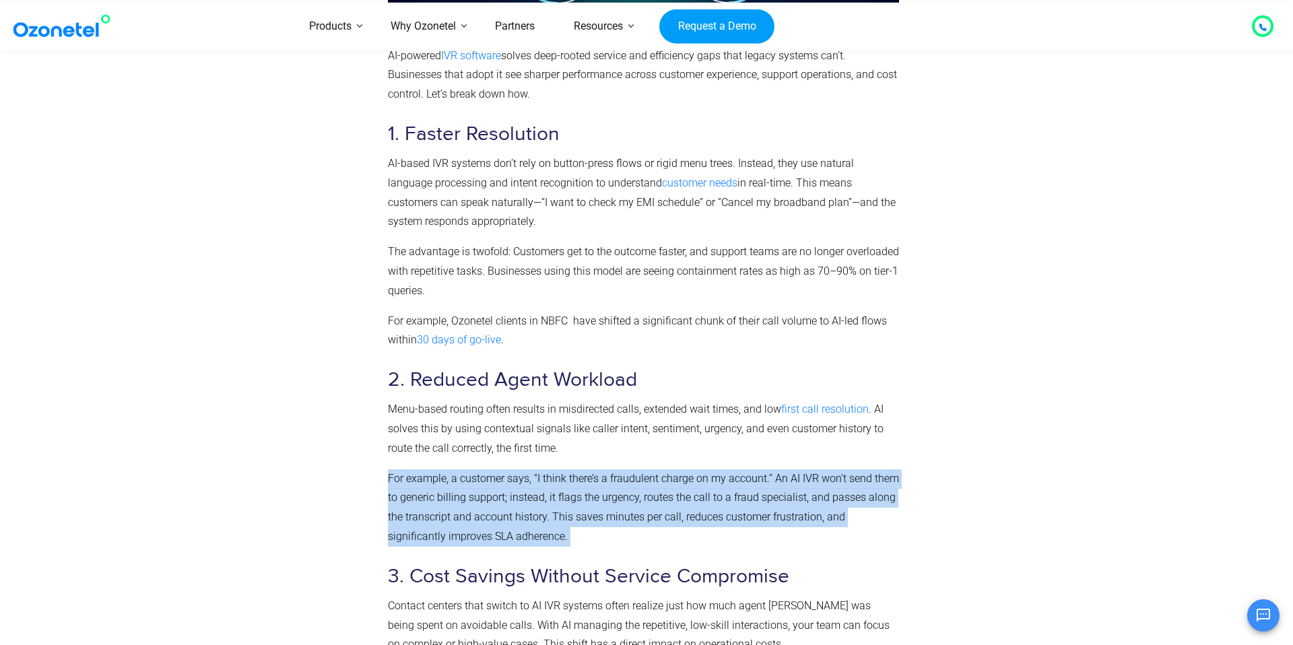
click at [562, 469] on p "For example, a customer says, “I think there’s a fraudulent charge on my accoun…" at bounding box center [643, 507] width 511 height 77
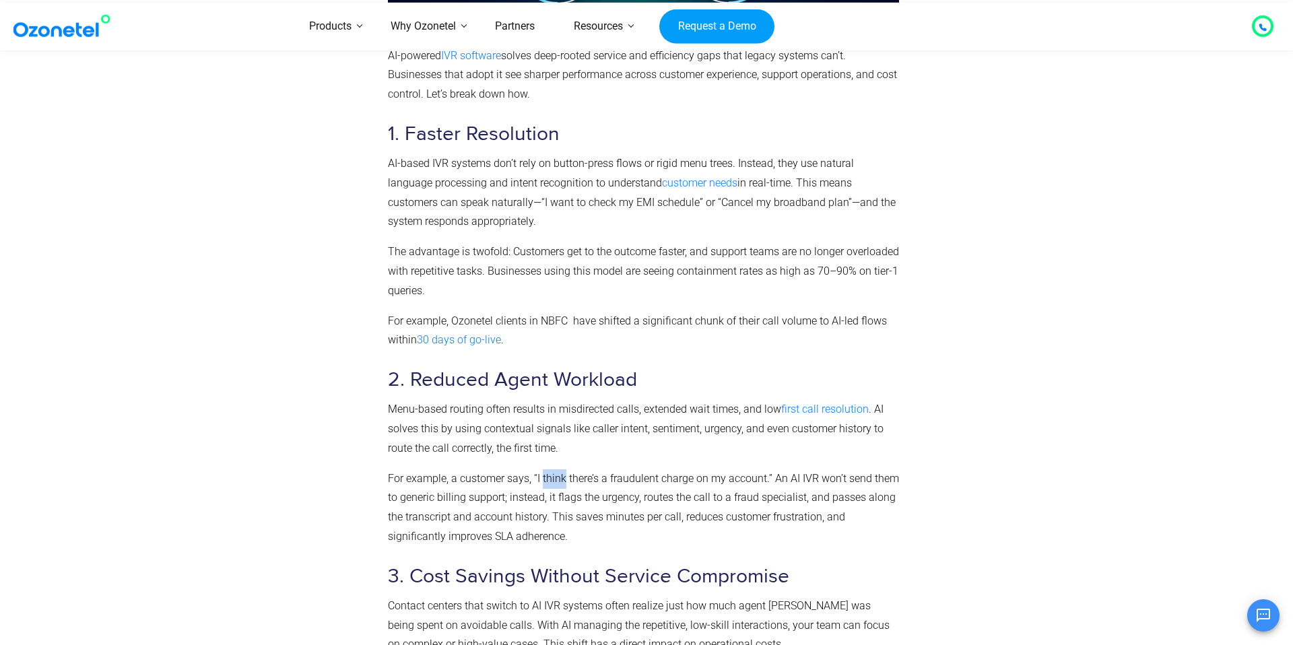
click at [562, 469] on p "For example, a customer says, “I think there’s a fraudulent charge on my accoun…" at bounding box center [643, 507] width 511 height 77
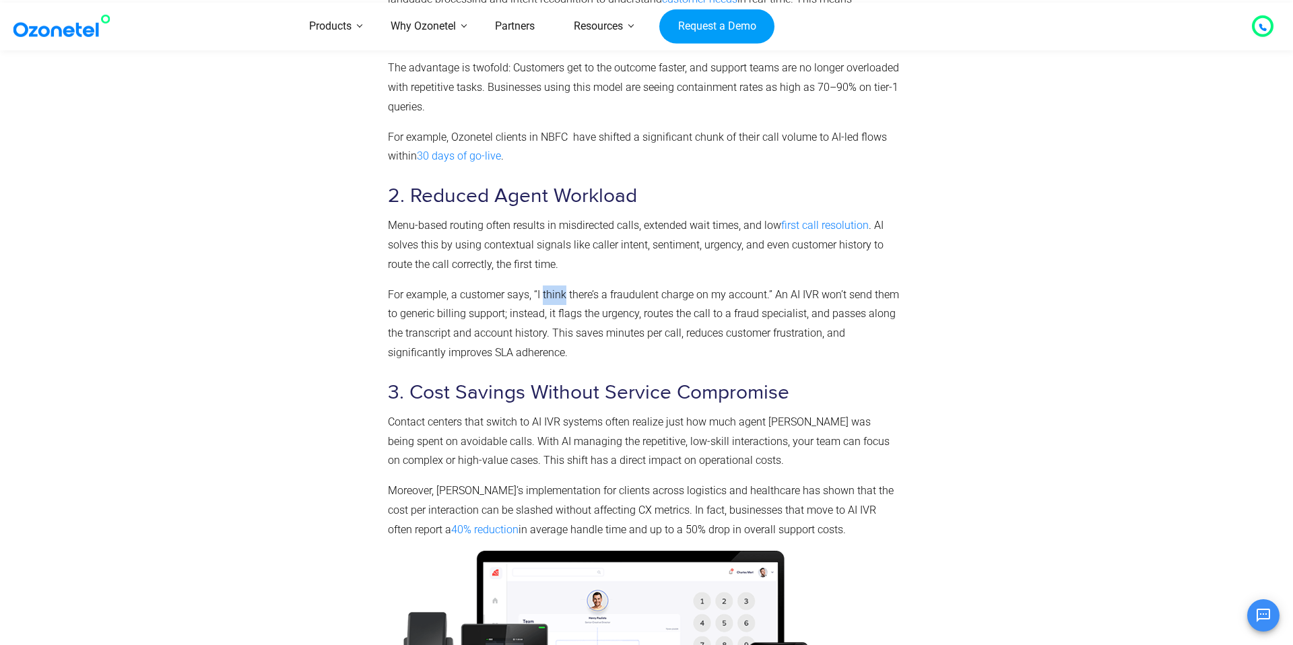
scroll to position [2348, 0]
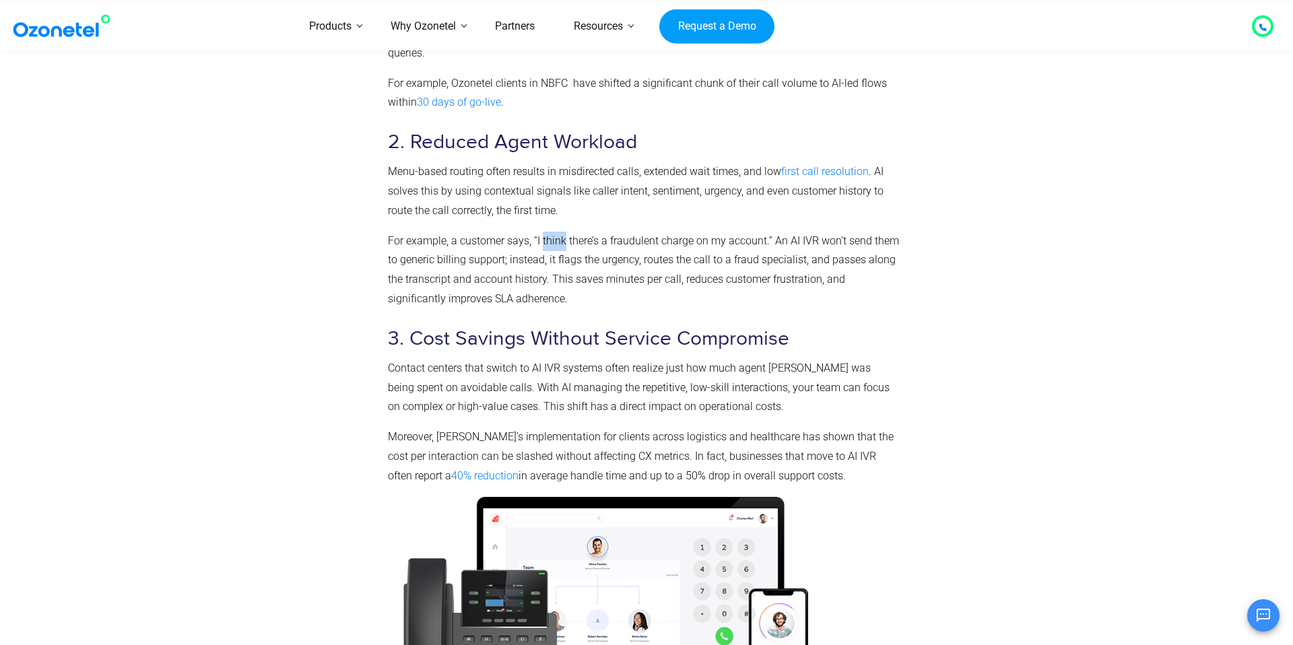
click at [553, 434] on p "Moreover, [PERSON_NAME]’s implementation for clients across logistics and healt…" at bounding box center [643, 457] width 511 height 58
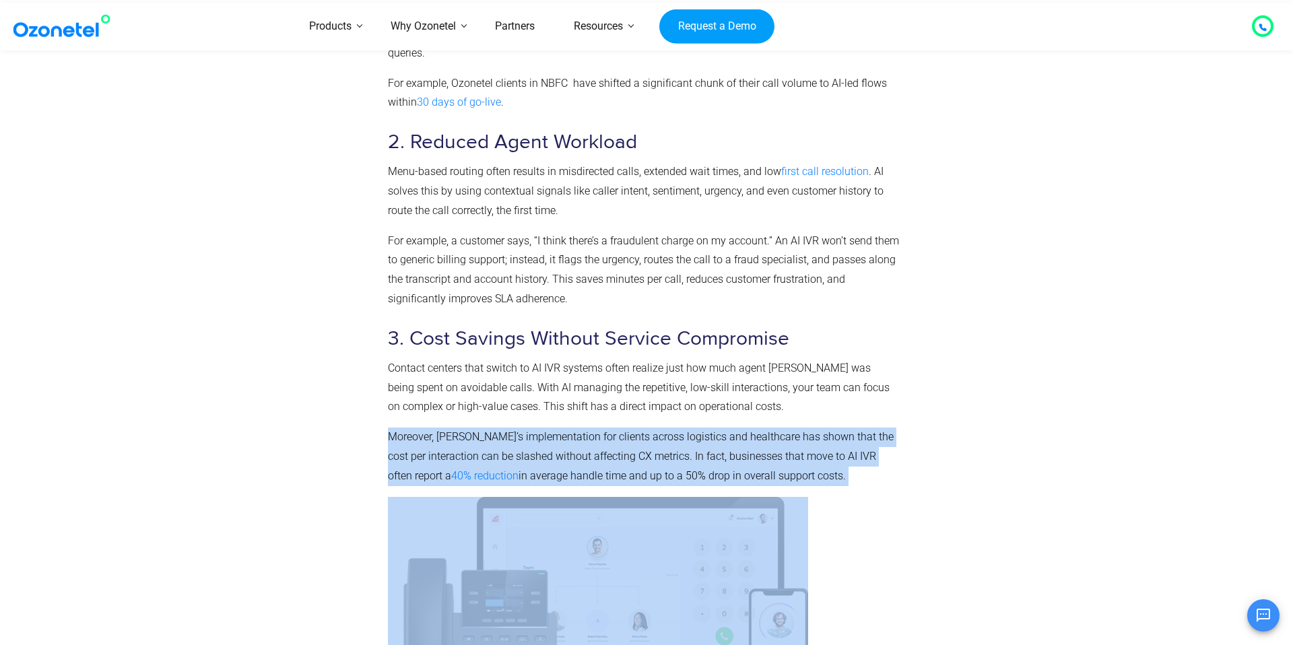
click at [635, 450] on p "Moreover, [PERSON_NAME]’s implementation for clients across logistics and healt…" at bounding box center [643, 457] width 511 height 58
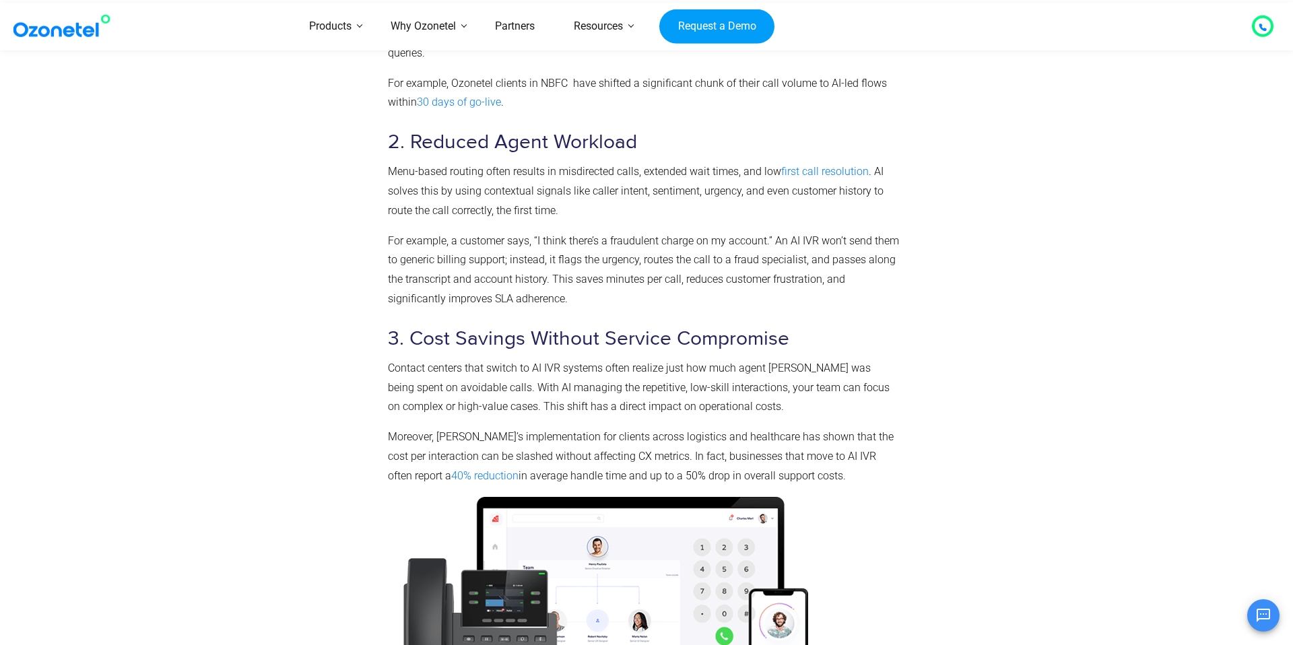
click at [635, 450] on p "Moreover, [PERSON_NAME]’s implementation for clients across logistics and healt…" at bounding box center [643, 457] width 511 height 58
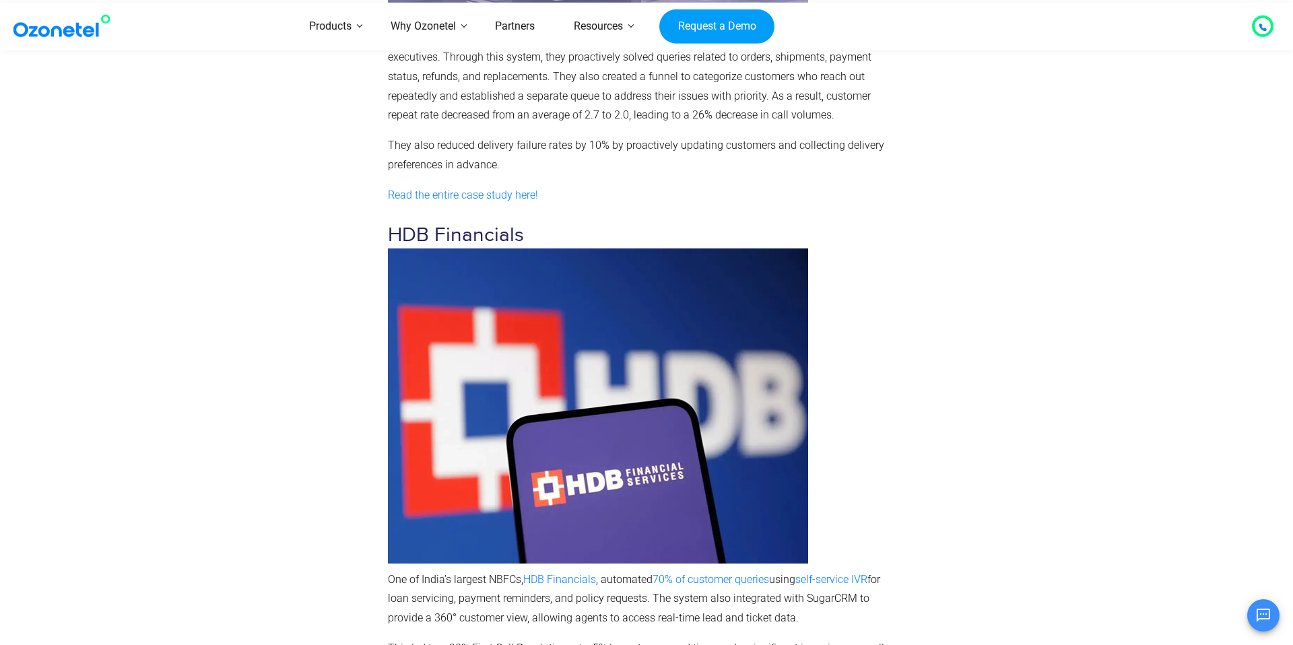
scroll to position [6179, 0]
